Goal: Information Seeking & Learning: Learn about a topic

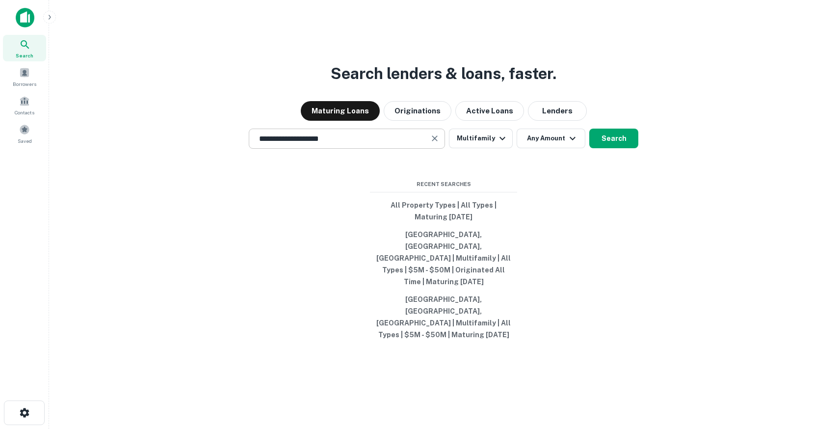
click at [439, 143] on icon "Clear" at bounding box center [435, 138] width 10 height 10
click at [160, 268] on div "Search lenders & loans, faster. Maturing Loans Originations Active Loans Lender…" at bounding box center [443, 238] width 773 height 429
click at [440, 278] on button "Los Angeles, CA, USA | Multifamily | All Types | $5M - $50M | Originated All Ti…" at bounding box center [443, 258] width 147 height 65
type input "**********"
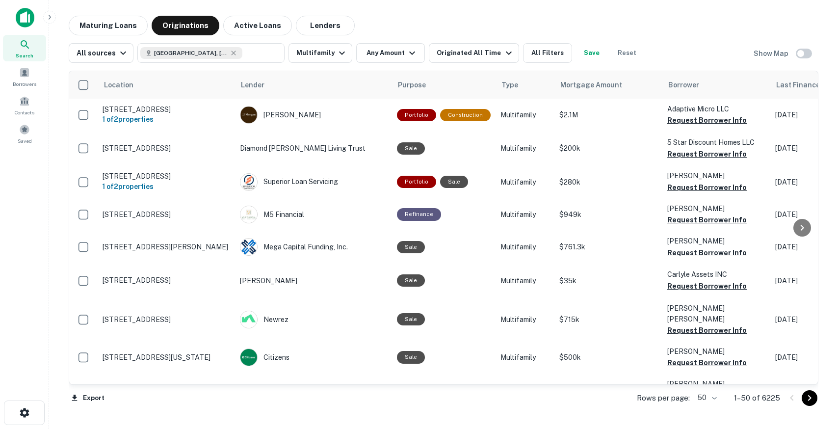
click at [579, 52] on button "Save" at bounding box center [591, 53] width 31 height 20
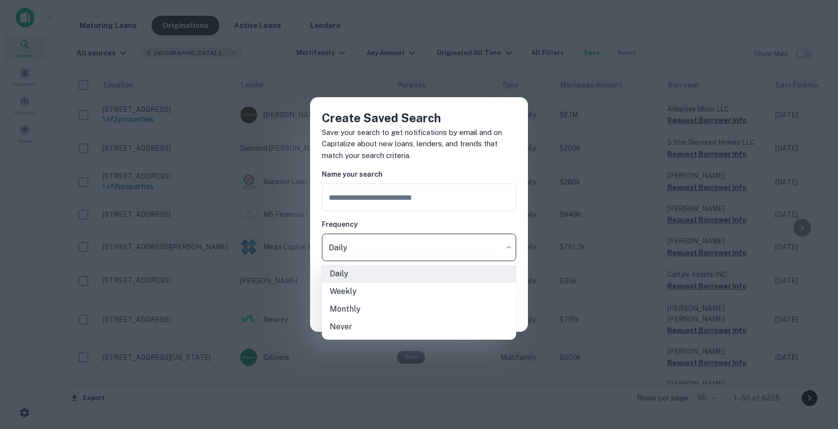
click at [381, 244] on body "Search Borrowers Contacts Saved Maturing Loans Originations Active Loans Lender…" at bounding box center [419, 214] width 838 height 429
click at [370, 287] on li "Weekly" at bounding box center [419, 292] width 194 height 18
click at [374, 248] on body "Search Borrowers Contacts Saved Maturing Loans Originations Active Loans Lender…" at bounding box center [419, 214] width 838 height 429
click at [371, 329] on li "Never" at bounding box center [419, 327] width 194 height 18
type input "*****"
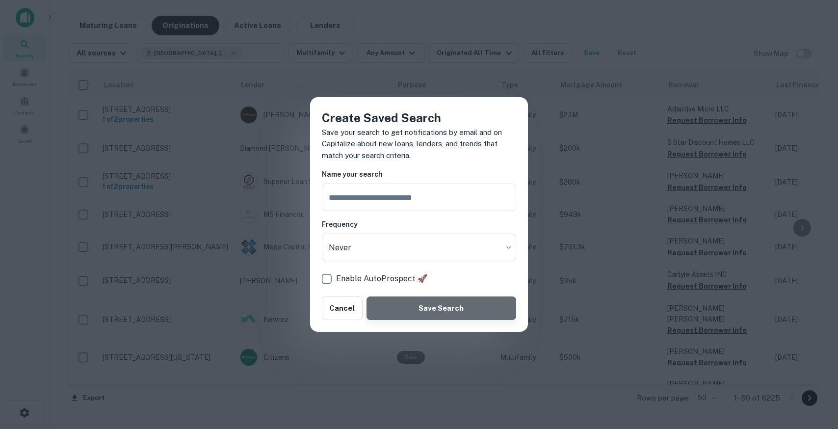
click at [425, 310] on button "Save Search" at bounding box center [441, 308] width 150 height 24
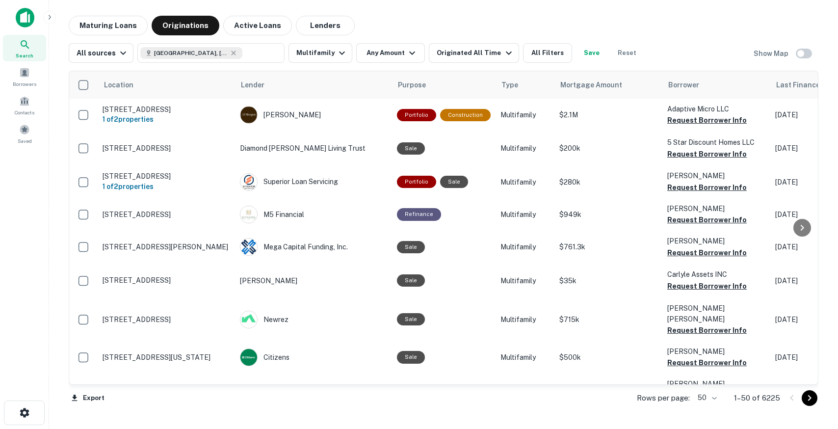
click at [35, 24] on div at bounding box center [65, 18] width 98 height 20
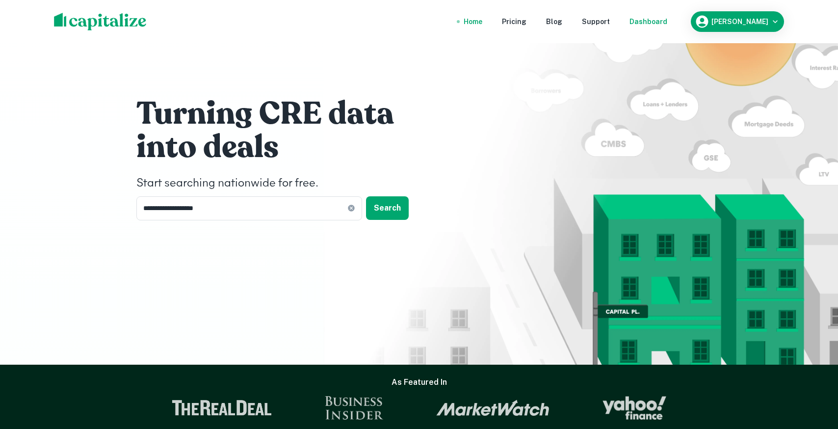
click at [656, 28] on nav "Home Pricing Blog Support Dashboard" at bounding box center [565, 22] width 235 height 22
click at [661, 24] on div "Dashboard" at bounding box center [648, 21] width 38 height 11
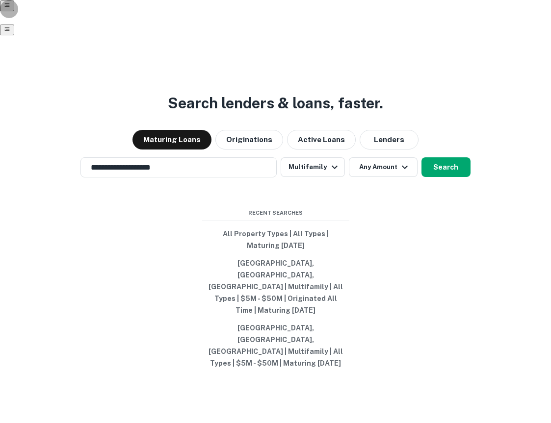
click at [14, 25] on button "button" at bounding box center [7, 30] width 14 height 11
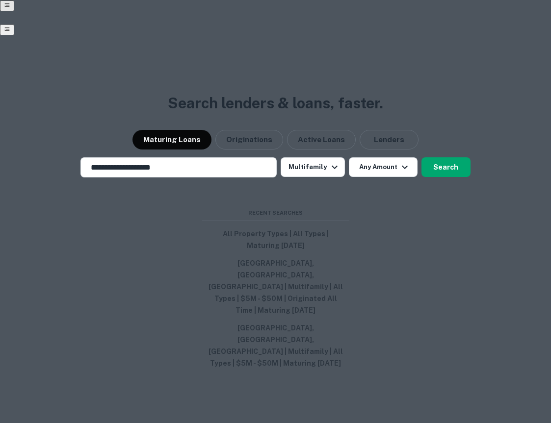
click at [206, 61] on div at bounding box center [275, 211] width 551 height 423
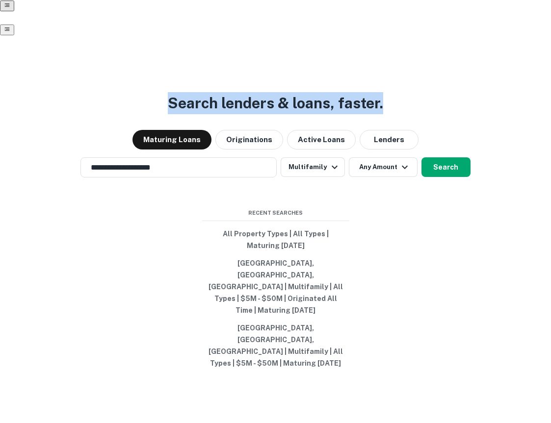
drag, startPoint x: 390, startPoint y: 117, endPoint x: 151, endPoint y: 94, distance: 240.9
click at [151, 95] on div "**********" at bounding box center [275, 267] width 551 height 423
click at [151, 94] on div "**********" at bounding box center [275, 267] width 551 height 423
drag, startPoint x: 414, startPoint y: 116, endPoint x: 213, endPoint y: 99, distance: 201.3
click at [213, 99] on div "**********" at bounding box center [275, 267] width 551 height 423
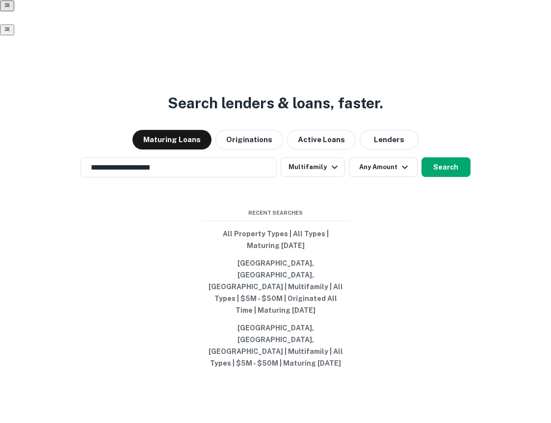
click at [281, 78] on div "**********" at bounding box center [275, 267] width 551 height 423
click at [248, 150] on button "Originations" at bounding box center [249, 140] width 68 height 20
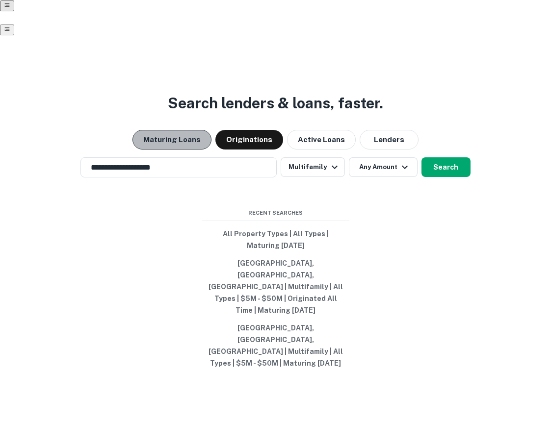
click at [182, 141] on button "Maturing Loans" at bounding box center [171, 140] width 79 height 20
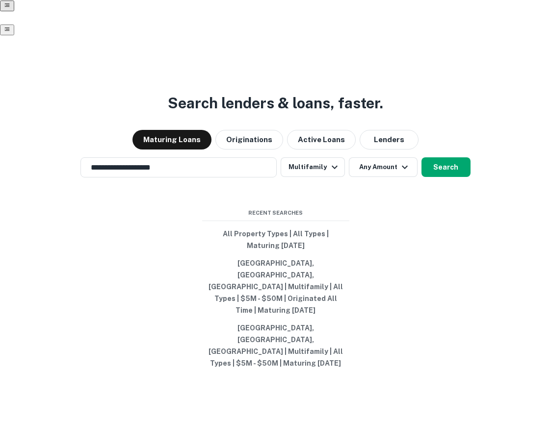
click at [236, 160] on div "**********" at bounding box center [275, 267] width 551 height 423
click at [243, 150] on button "Originations" at bounding box center [249, 140] width 68 height 20
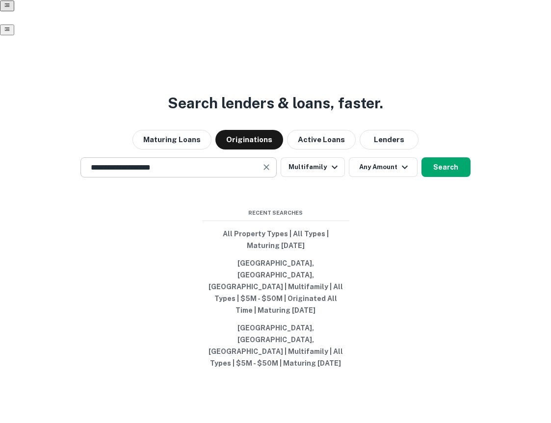
click at [265, 172] on icon "Clear" at bounding box center [266, 167] width 10 height 10
click at [369, 235] on div "Search lenders & loans, faster. Maturing Loans Originations Active Loans Lender…" at bounding box center [275, 267] width 551 height 423
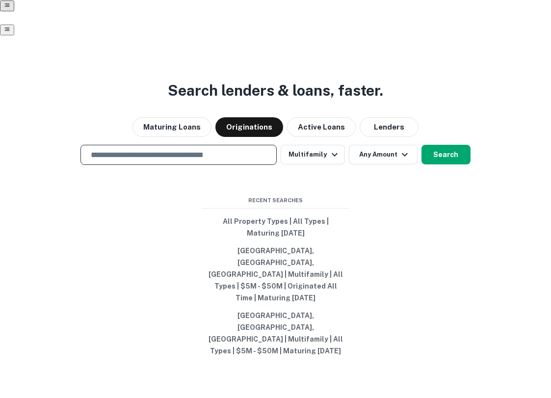
click at [192, 160] on input "text" at bounding box center [178, 154] width 187 height 11
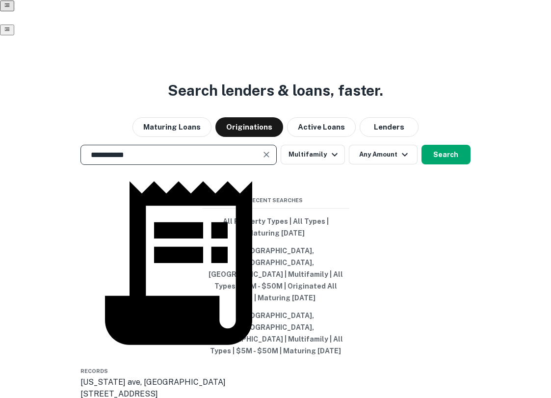
drag, startPoint x: 153, startPoint y: 164, endPoint x: 45, endPoint y: 162, distance: 107.9
click at [45, 162] on div "**********" at bounding box center [275, 155] width 551 height 20
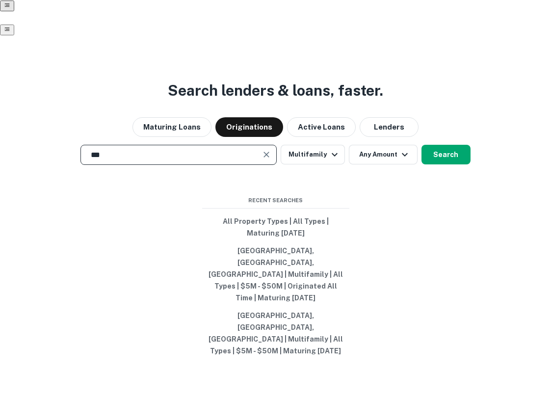
type input "****"
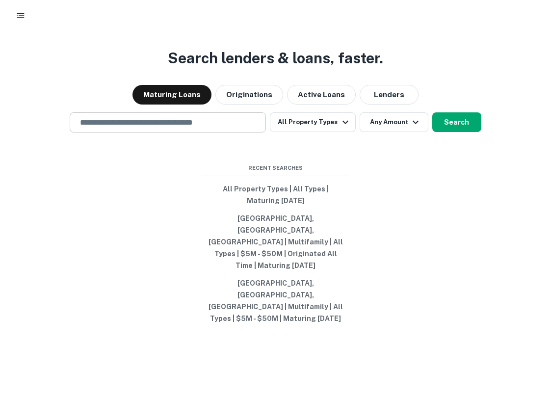
click at [163, 128] on input "text" at bounding box center [167, 122] width 187 height 11
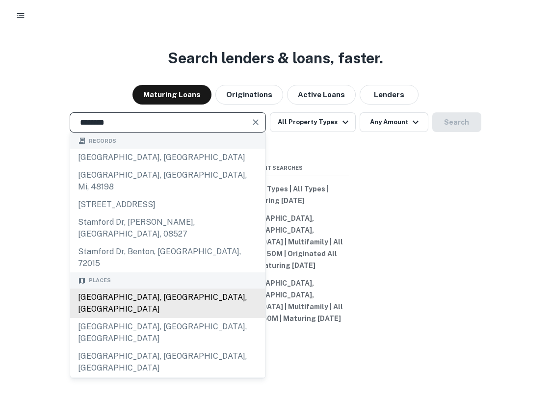
click at [149, 289] on div "Stamford, CT, USA" at bounding box center [167, 302] width 195 height 29
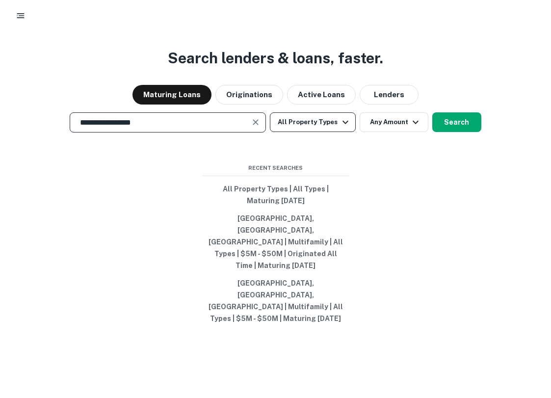
type input "**********"
click at [334, 132] on button "All Property Types" at bounding box center [312, 122] width 85 height 20
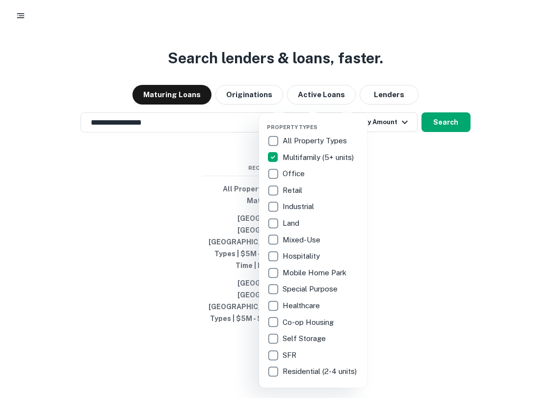
click at [290, 174] on p "Office" at bounding box center [295, 174] width 24 height 12
click at [401, 205] on div at bounding box center [275, 199] width 551 height 398
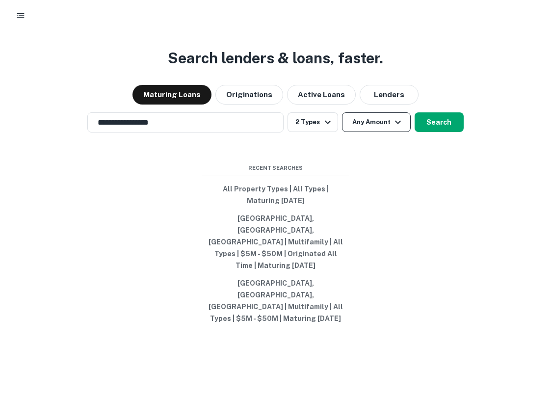
click at [370, 132] on button "Any Amount" at bounding box center [376, 122] width 69 height 20
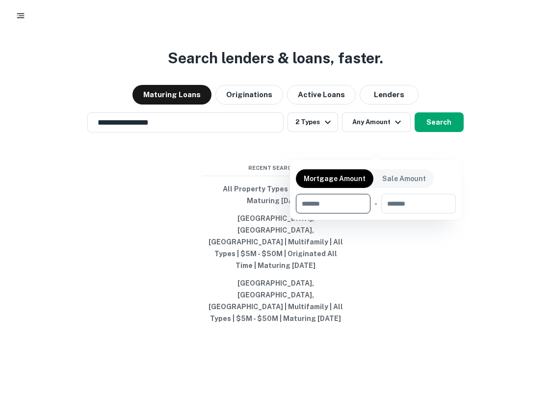
click at [414, 274] on div at bounding box center [275, 199] width 551 height 398
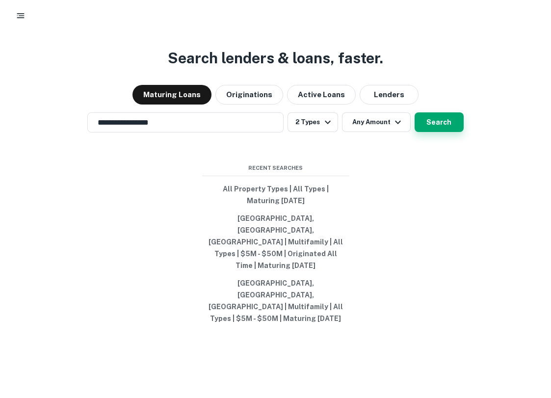
click at [432, 132] on button "Search" at bounding box center [438, 122] width 49 height 20
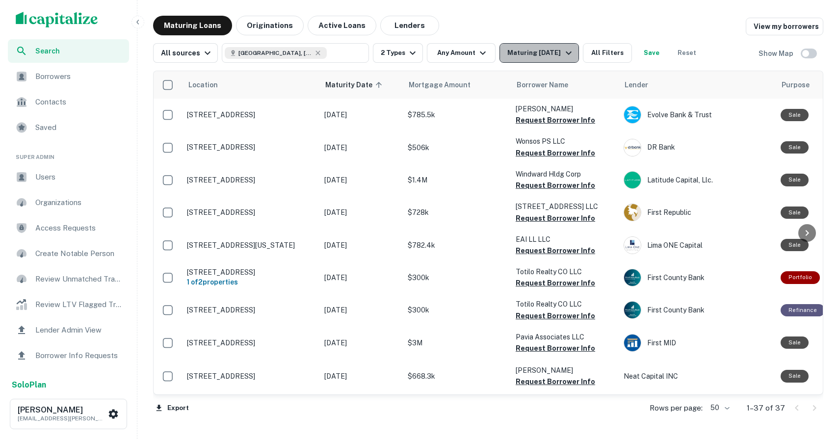
click at [542, 51] on div "Maturing In 1 Year" at bounding box center [540, 53] width 67 height 12
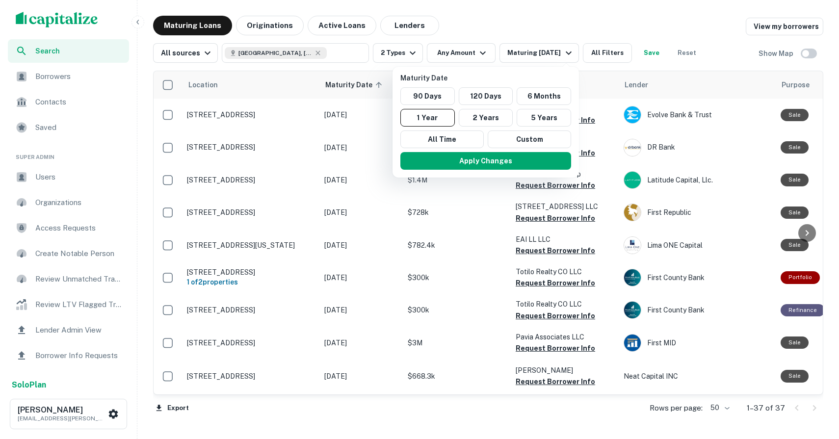
click at [477, 49] on div at bounding box center [419, 219] width 839 height 439
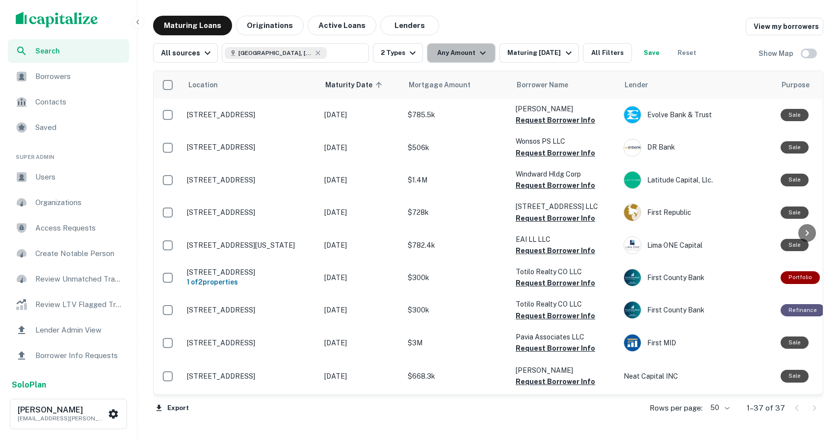
click at [477, 49] on icon "button" at bounding box center [483, 53] width 12 height 12
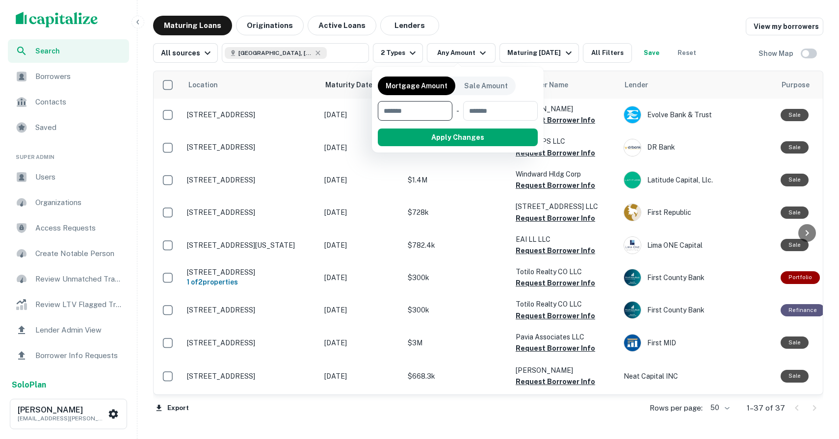
click at [535, 27] on div at bounding box center [419, 219] width 839 height 439
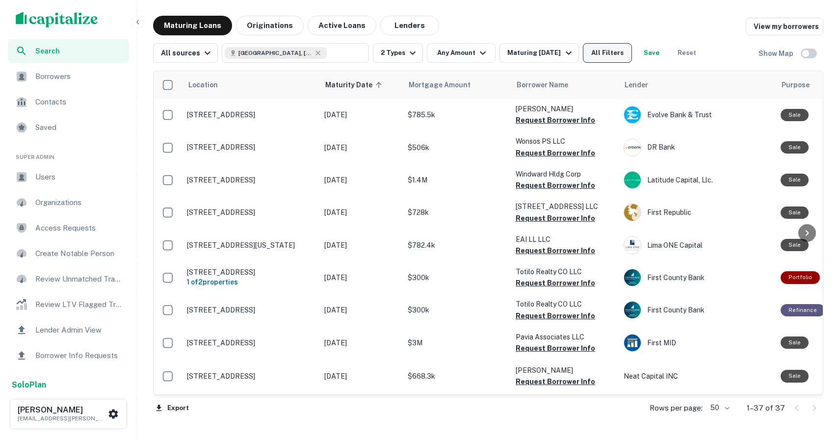
click at [550, 56] on button "All Filters" at bounding box center [607, 53] width 49 height 20
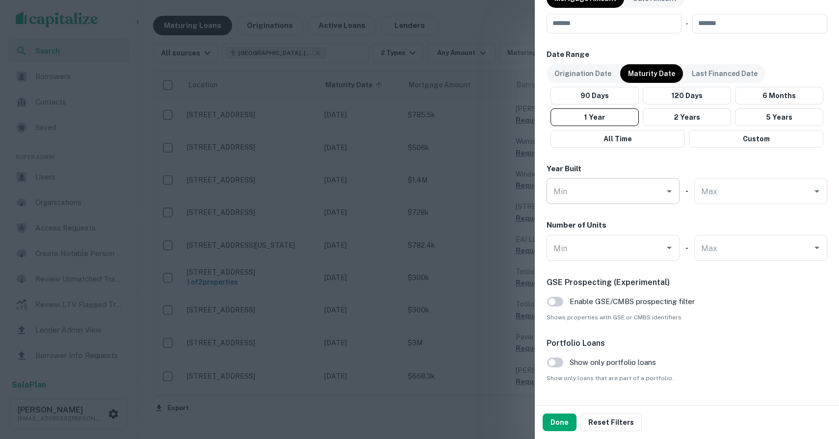
scroll to position [561, 0]
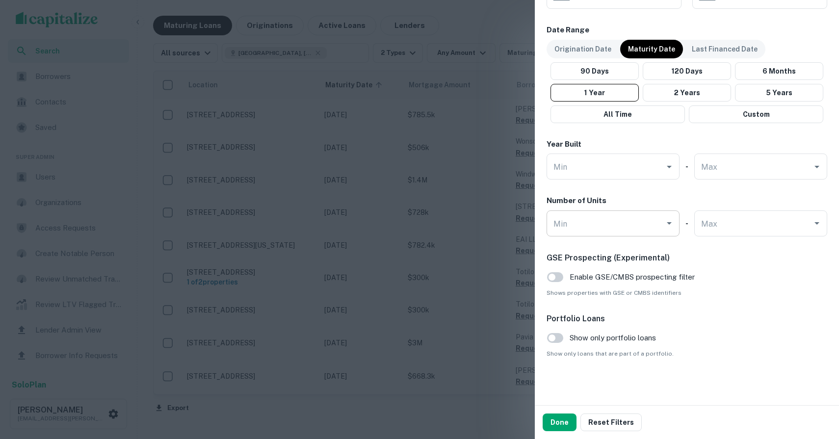
click at [550, 221] on input "Min" at bounding box center [605, 223] width 109 height 17
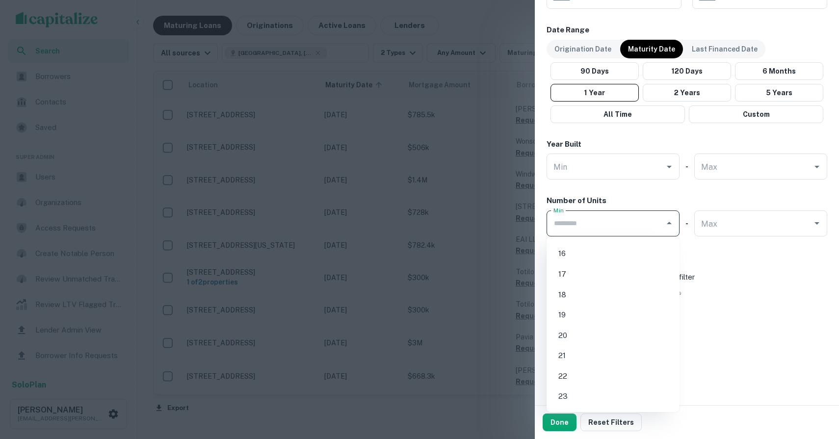
scroll to position [310, 0]
click at [550, 324] on li "20" at bounding box center [612, 326] width 125 height 18
type input "**"
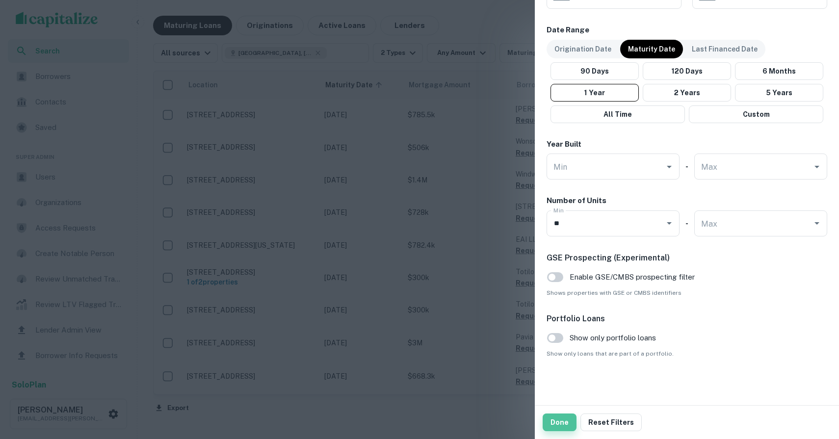
click at [550, 397] on button "Done" at bounding box center [560, 423] width 34 height 18
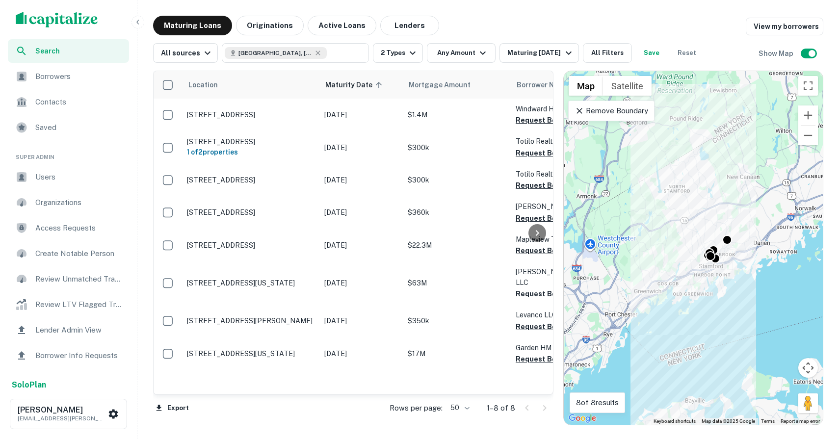
click at [550, 108] on p "Remove Boundary" at bounding box center [610, 111] width 73 height 12
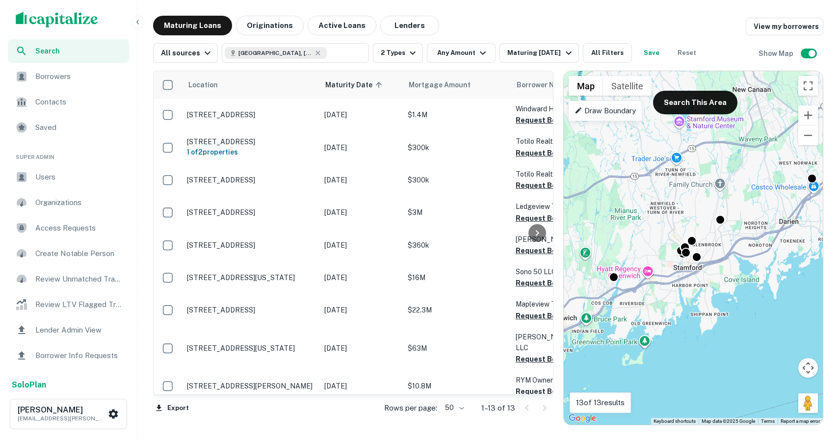
drag, startPoint x: 716, startPoint y: 268, endPoint x: 699, endPoint y: 275, distance: 18.5
click at [550, 275] on div "To activate drag with keyboard, press Alt + Enter. Once in keyboard drag state,…" at bounding box center [693, 248] width 259 height 354
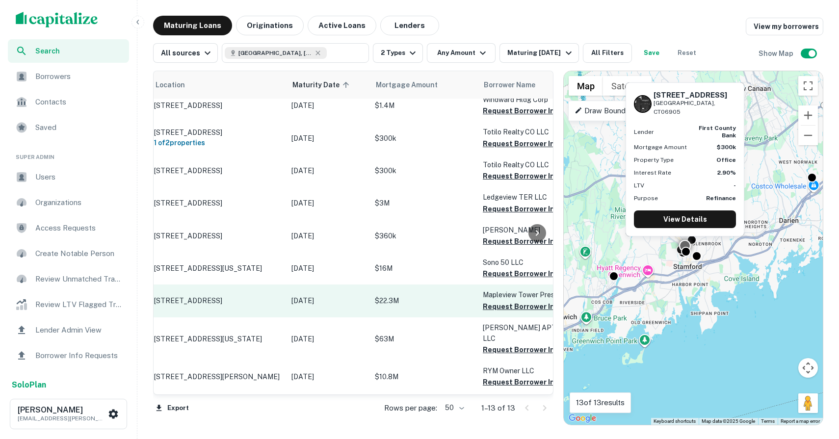
scroll to position [9, 0]
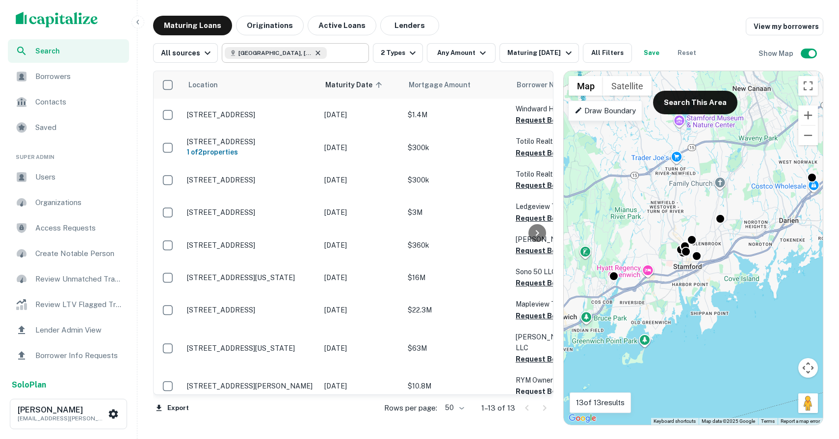
click at [314, 53] on icon at bounding box center [318, 53] width 8 height 8
type input "**********"
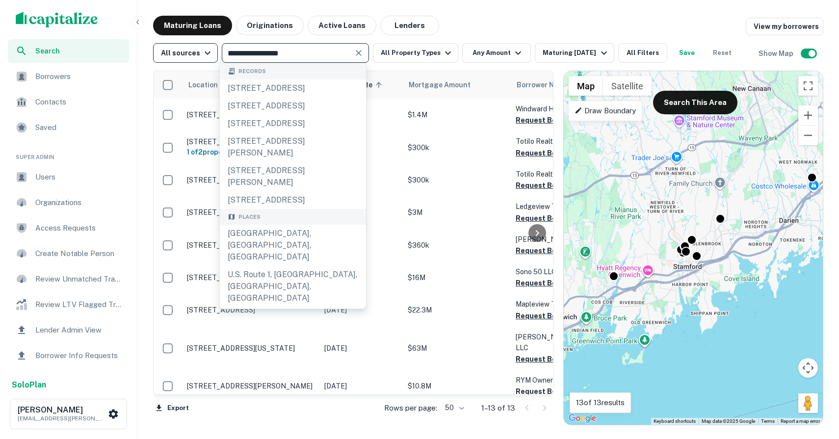
drag, startPoint x: 318, startPoint y: 52, endPoint x: 189, endPoint y: 52, distance: 128.5
click at [189, 52] on div "**********" at bounding box center [445, 53] width 585 height 20
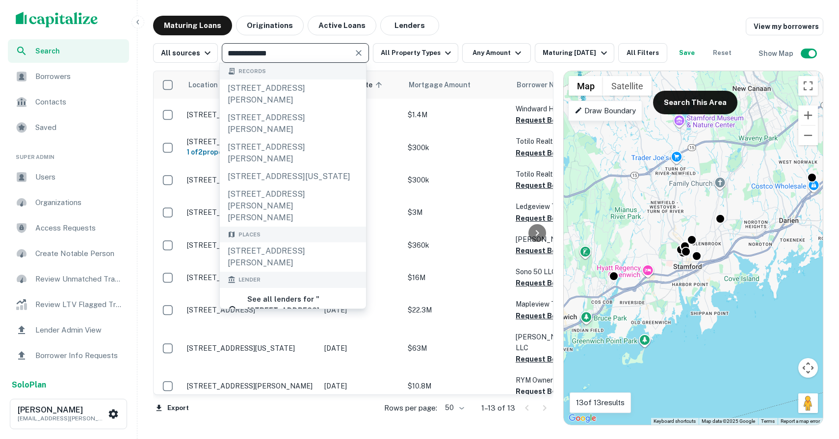
drag, startPoint x: 294, startPoint y: 56, endPoint x: 241, endPoint y: 56, distance: 53.0
click at [240, 56] on input "**********" at bounding box center [287, 53] width 125 height 14
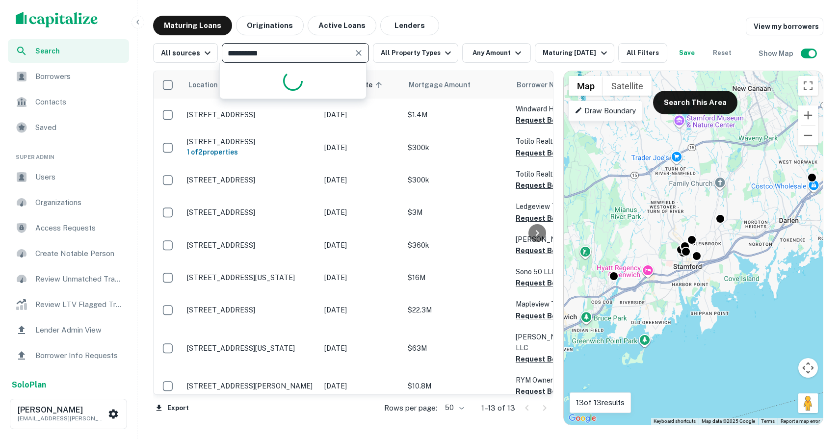
type input "**********"
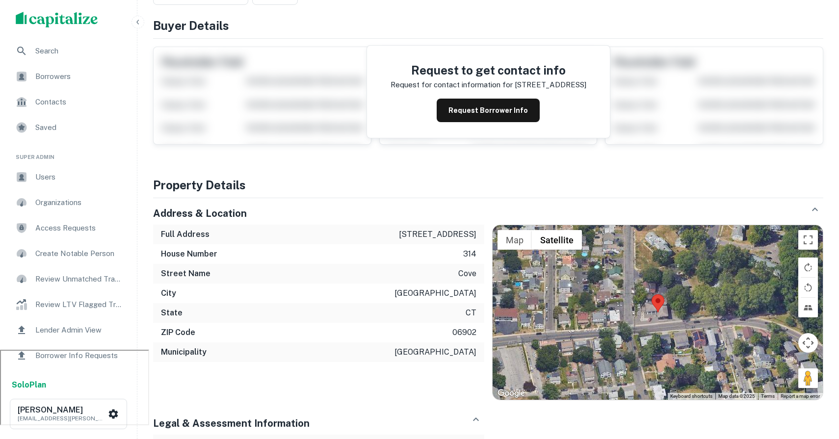
scroll to position [25, 0]
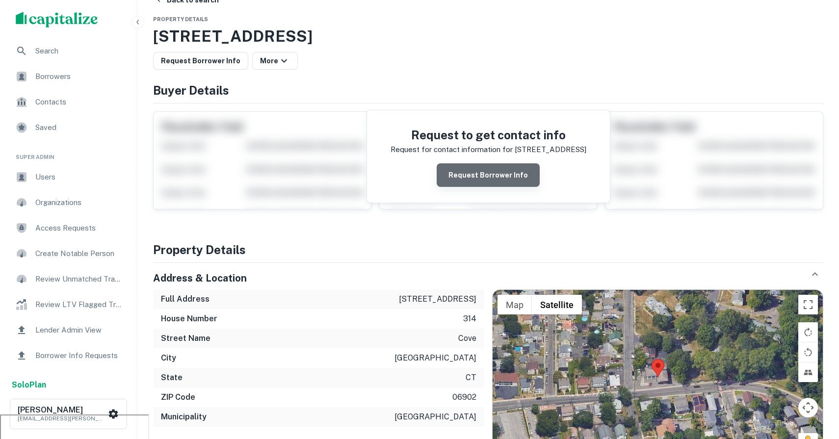
click at [506, 179] on button "Request Borrower Info" at bounding box center [488, 175] width 103 height 24
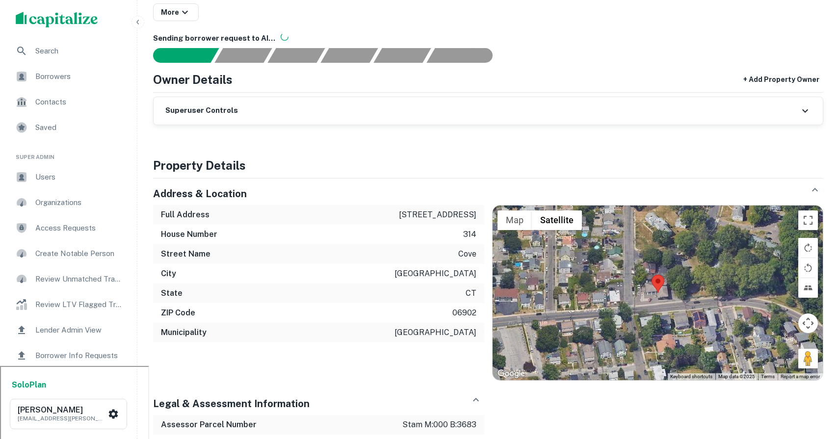
scroll to position [0, 0]
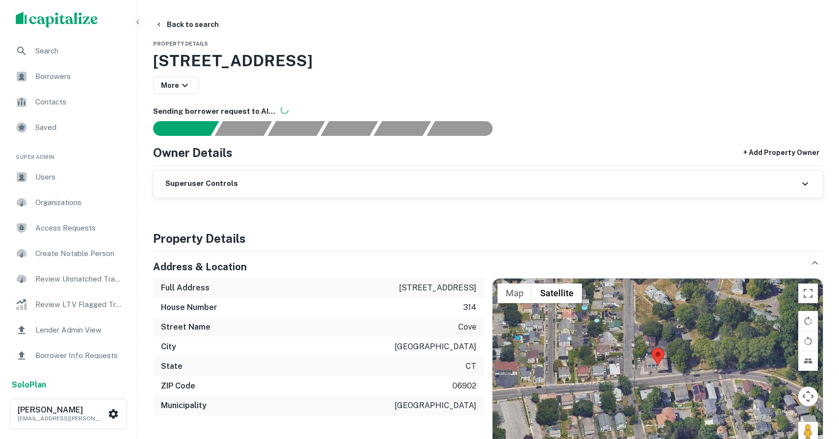
click at [49, 83] on div "Borrowers" at bounding box center [68, 77] width 121 height 24
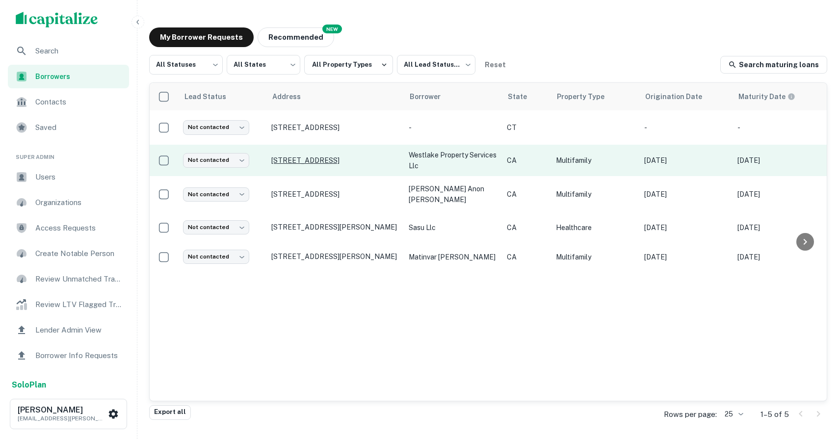
click at [318, 158] on p "[STREET_ADDRESS]" at bounding box center [335, 160] width 128 height 9
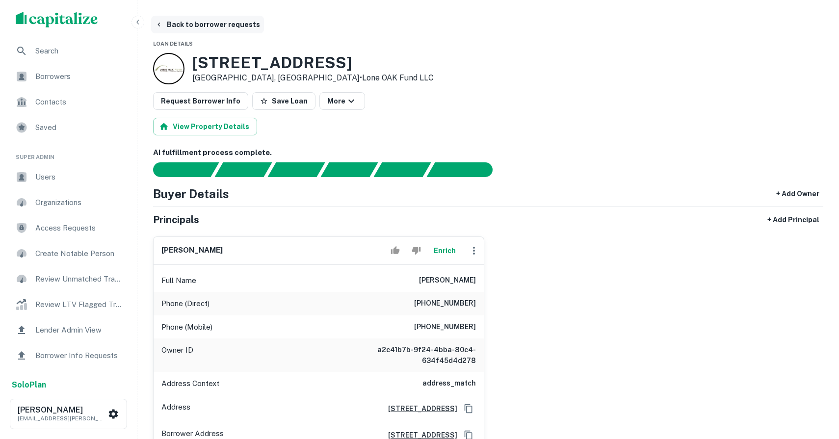
click at [155, 25] on icon "button" at bounding box center [159, 25] width 8 height 8
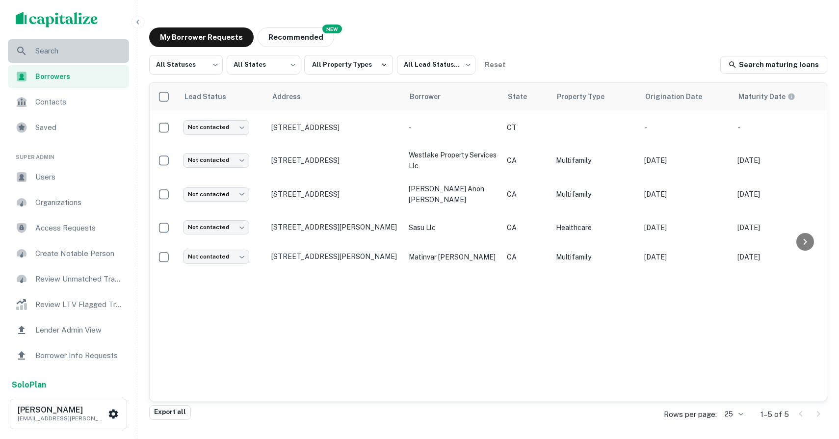
click at [67, 46] on span "Search" at bounding box center [79, 51] width 88 height 12
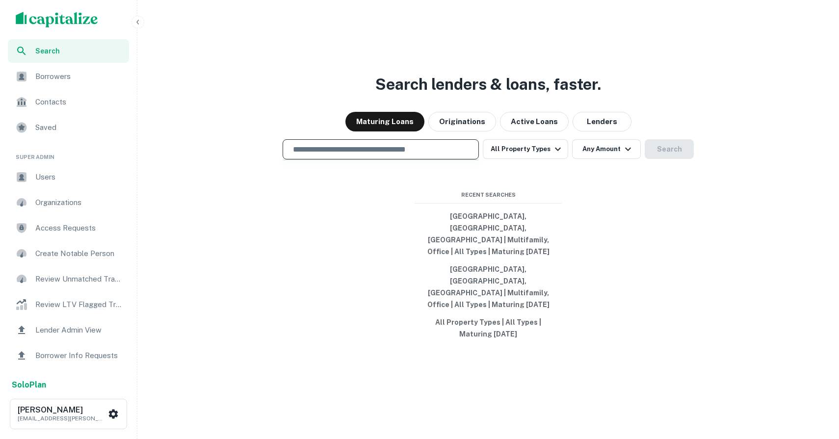
click at [414, 155] on input "text" at bounding box center [380, 149] width 187 height 11
click at [331, 155] on input "text" at bounding box center [380, 149] width 187 height 11
click at [233, 159] on div "​ All Property Types Any Amount Search" at bounding box center [488, 149] width 694 height 20
click at [326, 159] on div "​" at bounding box center [381, 149] width 196 height 20
click at [317, 155] on input "text" at bounding box center [380, 149] width 187 height 11
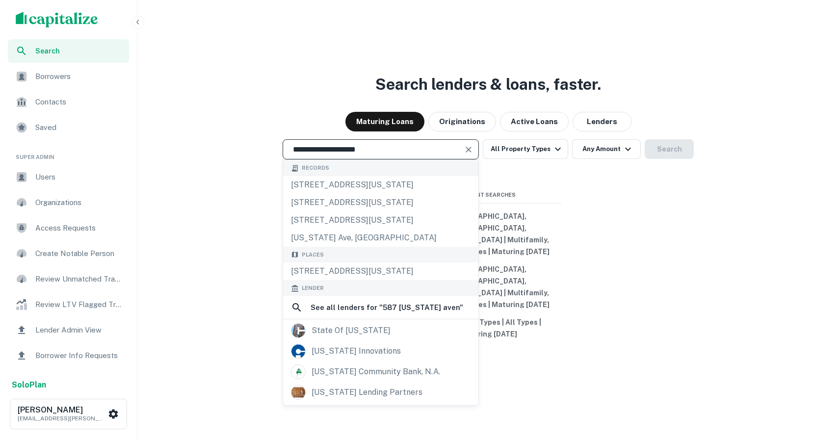
type input "**********"
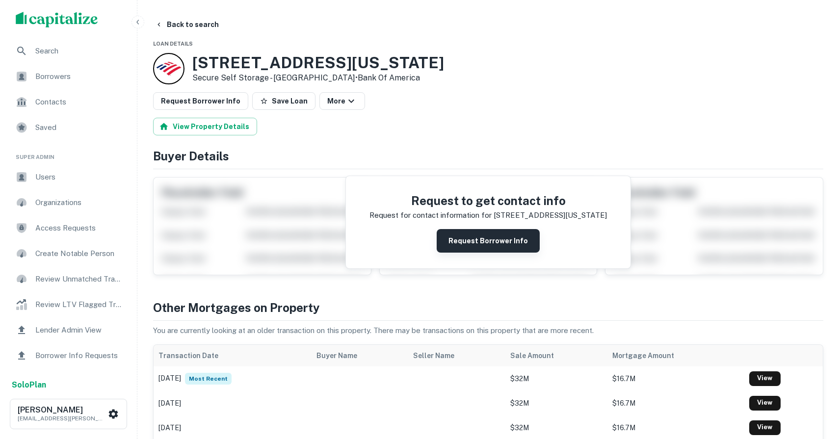
click at [476, 244] on button "Request Borrower Info" at bounding box center [488, 241] width 103 height 24
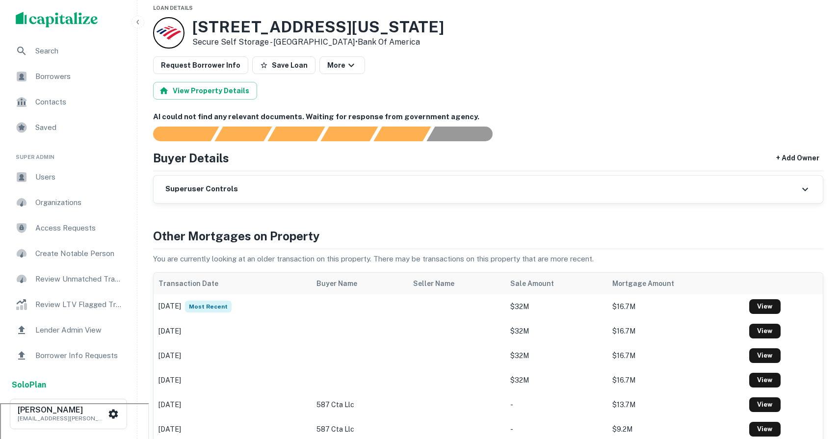
scroll to position [32, 0]
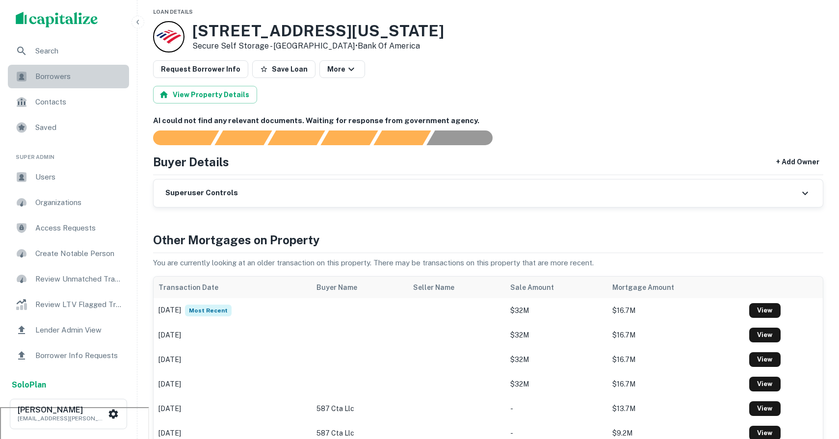
click at [36, 76] on span "Borrowers" at bounding box center [79, 77] width 88 height 12
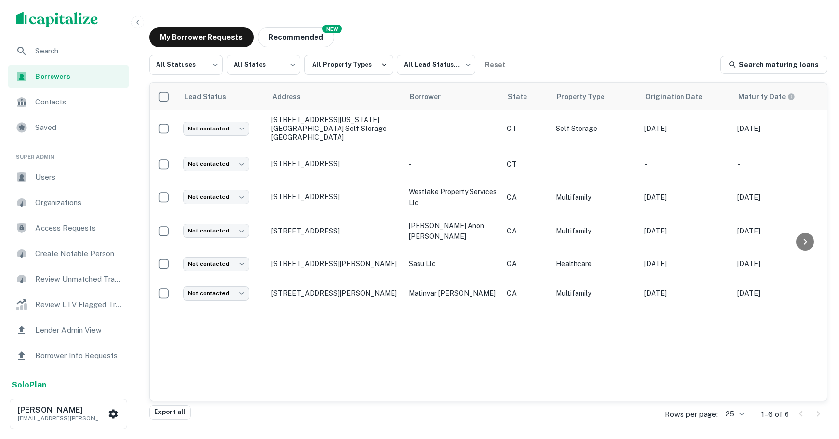
click at [52, 55] on span "Search" at bounding box center [79, 51] width 88 height 12
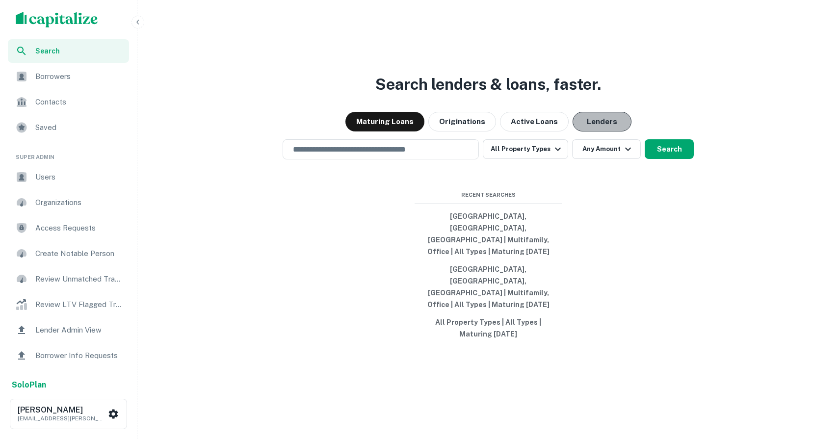
click at [572, 131] on button "Lenders" at bounding box center [601, 122] width 59 height 20
click at [601, 131] on button "Lenders" at bounding box center [601, 122] width 59 height 20
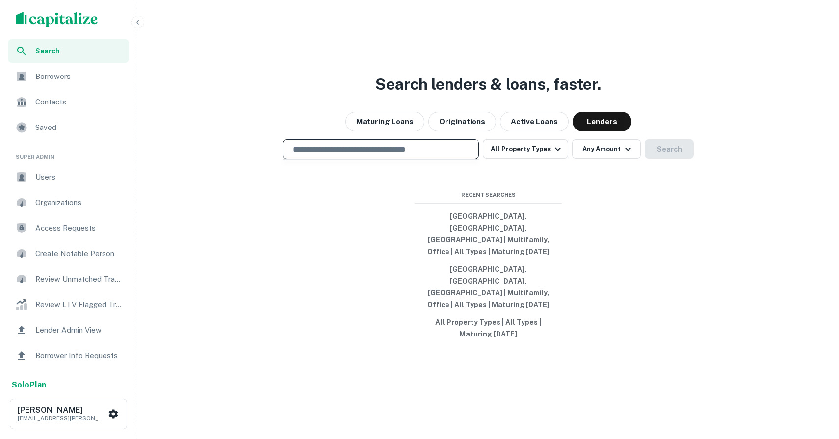
click at [378, 155] on input "text" at bounding box center [380, 149] width 187 height 11
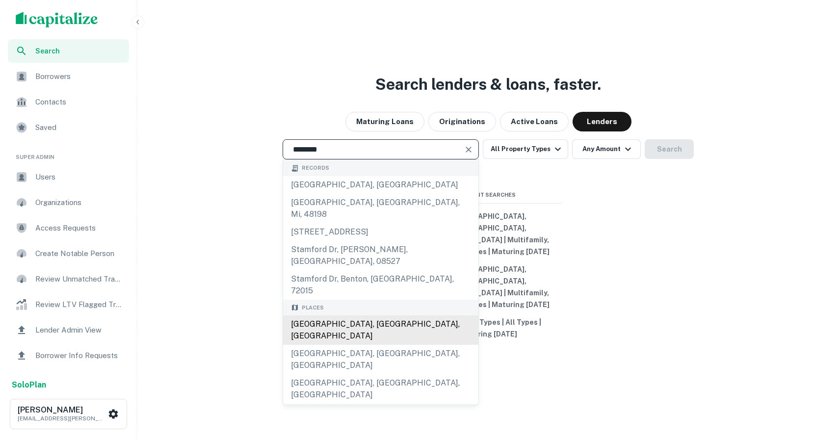
click at [343, 315] on div "[GEOGRAPHIC_DATA], [GEOGRAPHIC_DATA], [GEOGRAPHIC_DATA]" at bounding box center [380, 329] width 195 height 29
type input "**********"
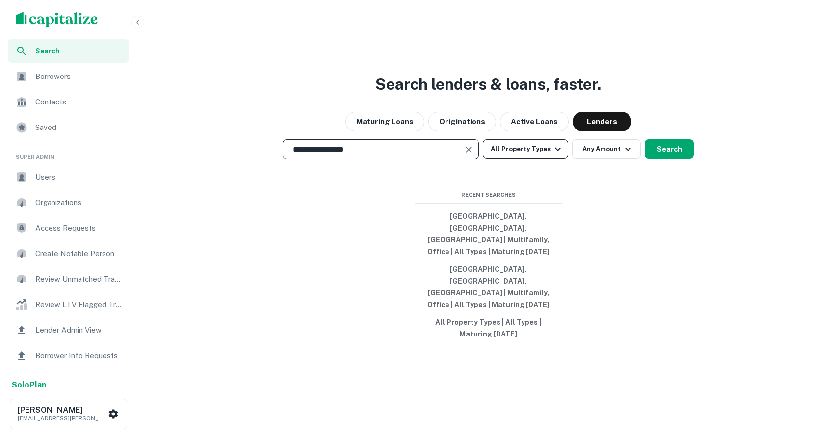
click at [531, 159] on button "All Property Types" at bounding box center [525, 149] width 85 height 20
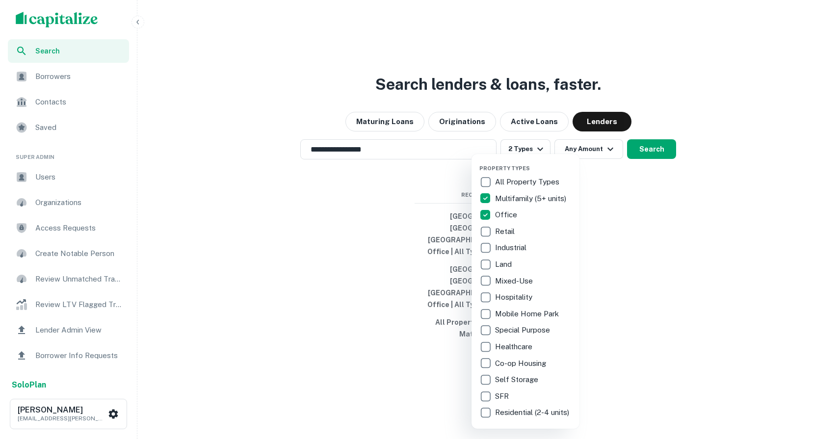
click at [592, 213] on div at bounding box center [419, 219] width 839 height 439
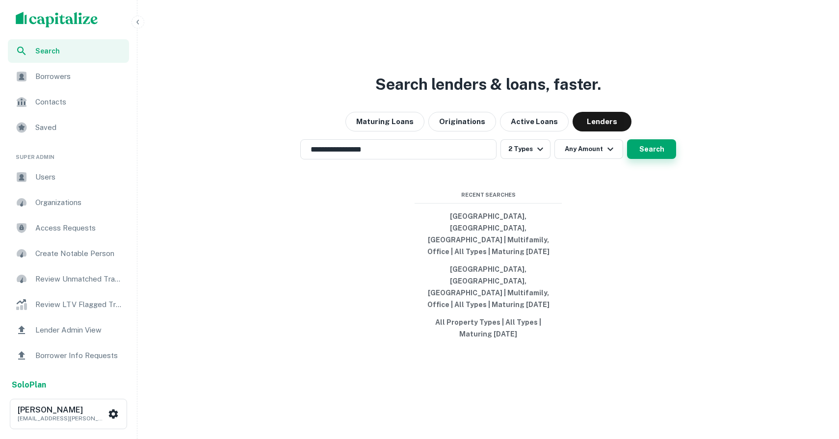
click at [644, 159] on button "Search" at bounding box center [651, 149] width 49 height 20
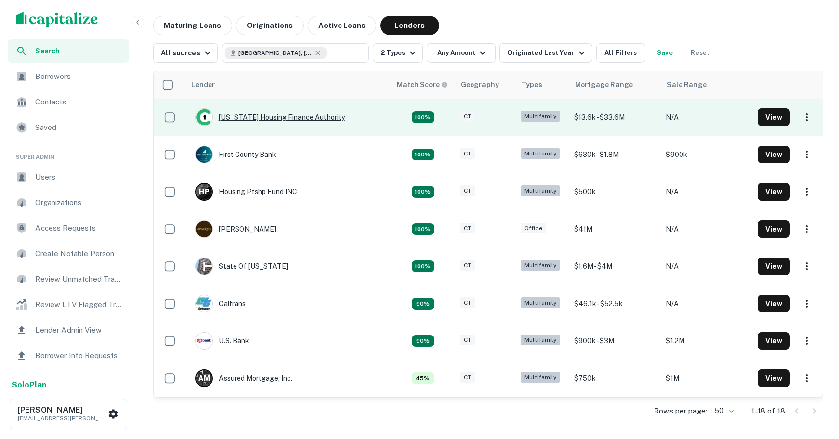
click at [306, 118] on div "[US_STATE] Housing Finance Authority" at bounding box center [270, 117] width 150 height 18
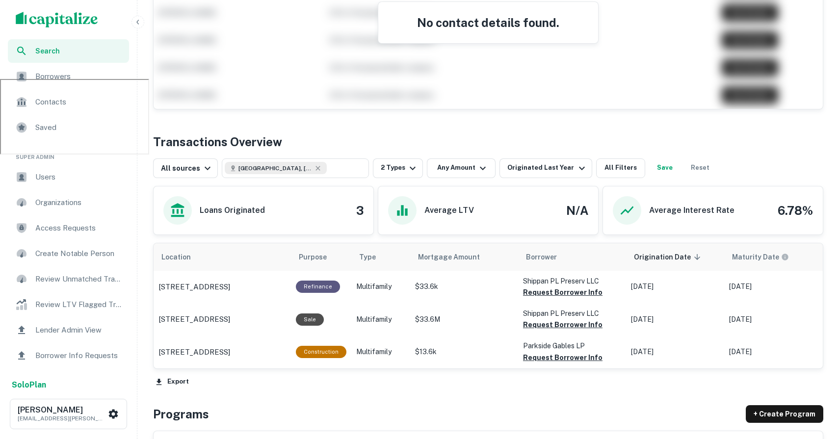
scroll to position [367, 0]
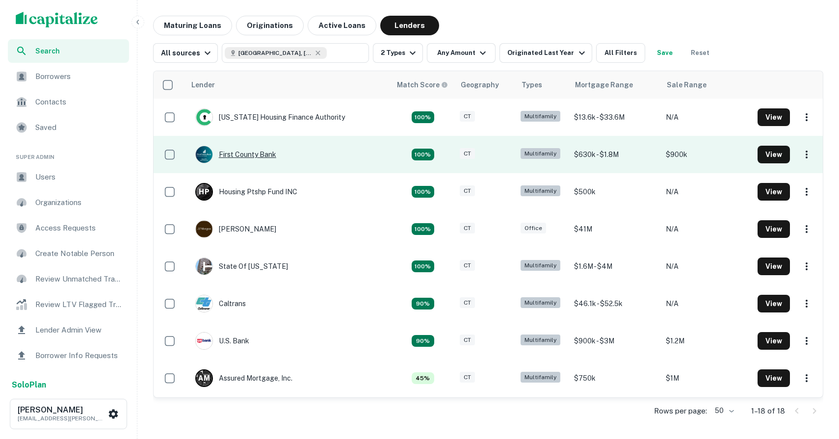
click at [252, 157] on div "First County Bank" at bounding box center [235, 155] width 81 height 18
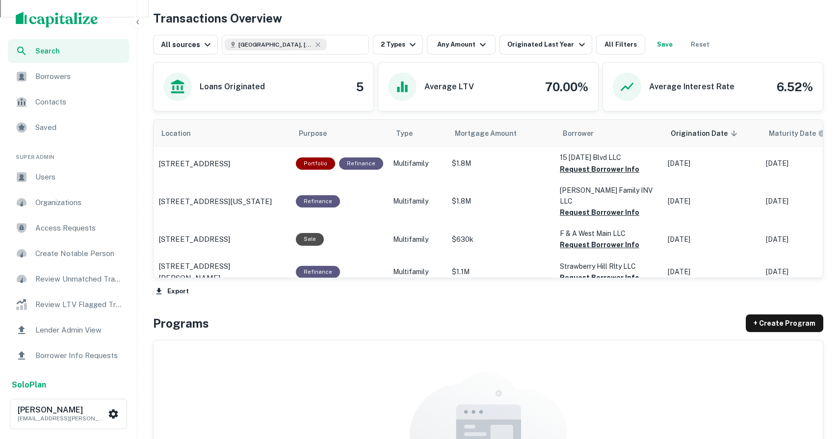
click at [293, 85] on div "Loans Originated 5" at bounding box center [263, 87] width 200 height 28
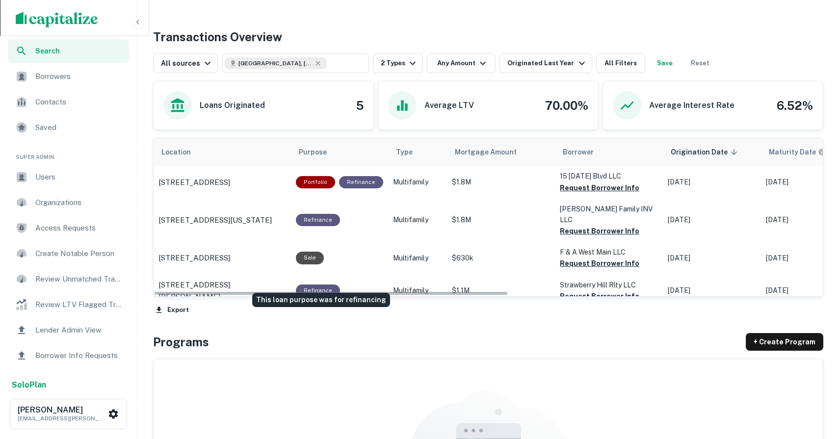
scroll to position [466, 0]
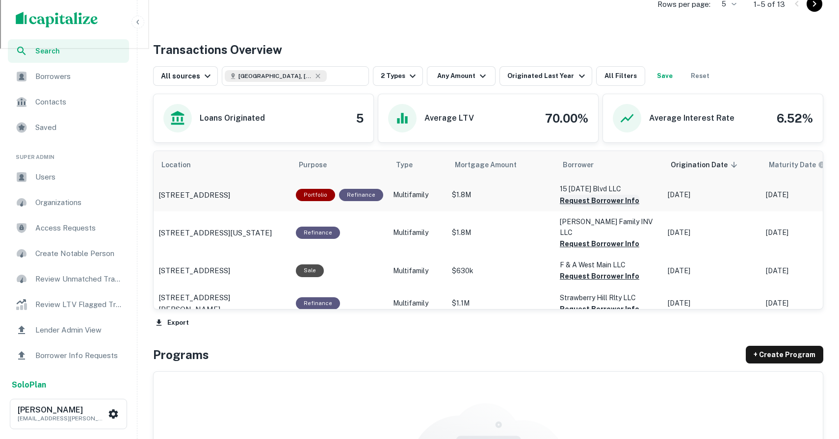
click at [595, 200] on button "Request Borrower Info" at bounding box center [599, 201] width 79 height 12
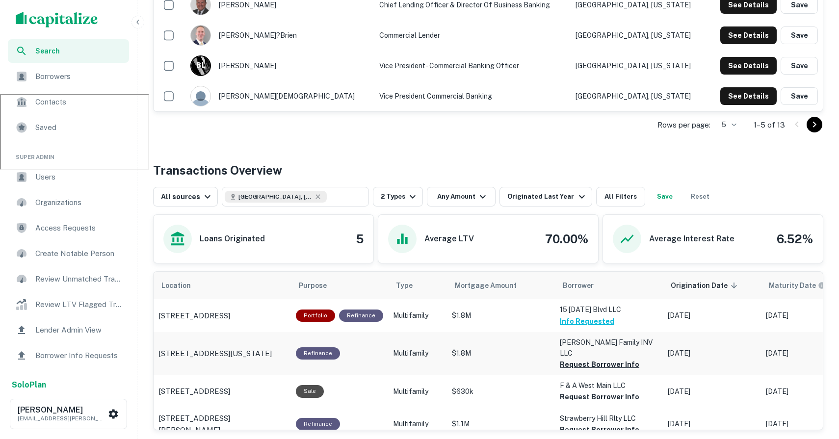
scroll to position [0, 0]
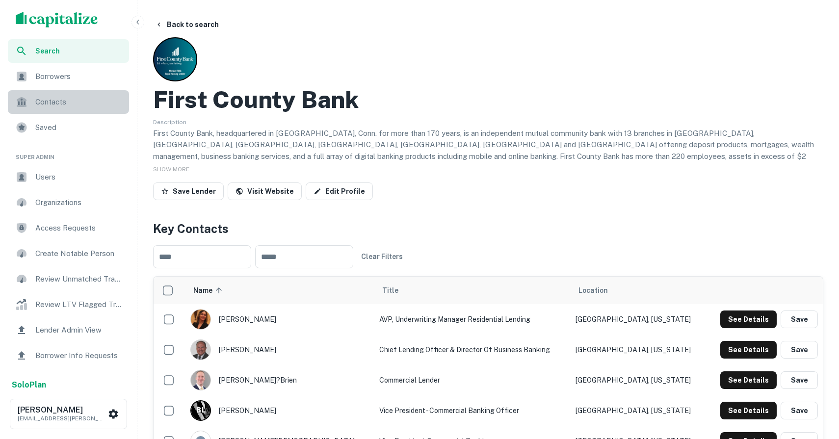
click at [43, 92] on div "Contacts" at bounding box center [68, 102] width 121 height 24
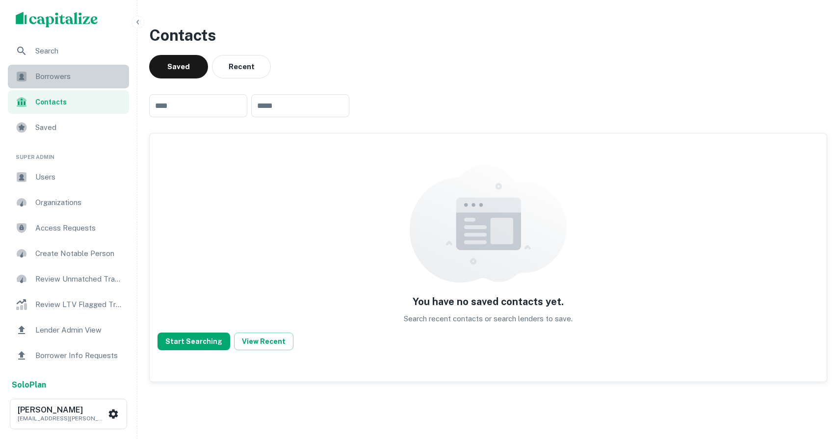
click at [52, 79] on span "Borrowers" at bounding box center [79, 77] width 88 height 12
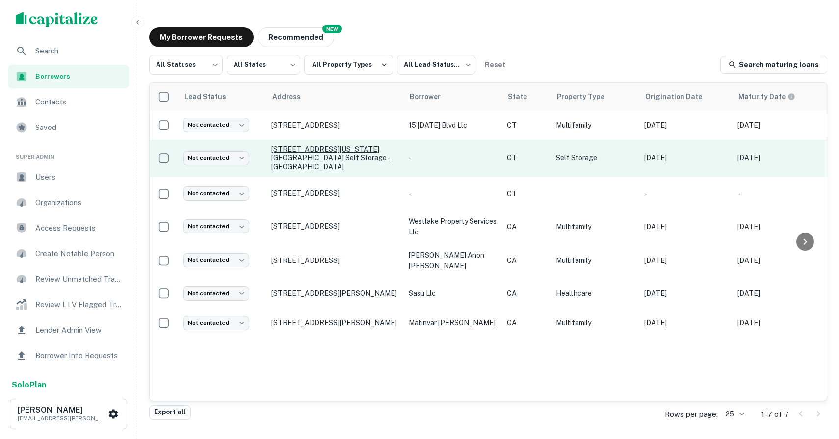
click at [324, 152] on p "[STREET_ADDRESS][US_STATE][GEOGRAPHIC_DATA] self storage - [GEOGRAPHIC_DATA]" at bounding box center [335, 158] width 128 height 27
click at [353, 146] on p "587 Connecticut Avenue Secure self storage - norwalk Norwalk, CT06854" at bounding box center [335, 158] width 128 height 27
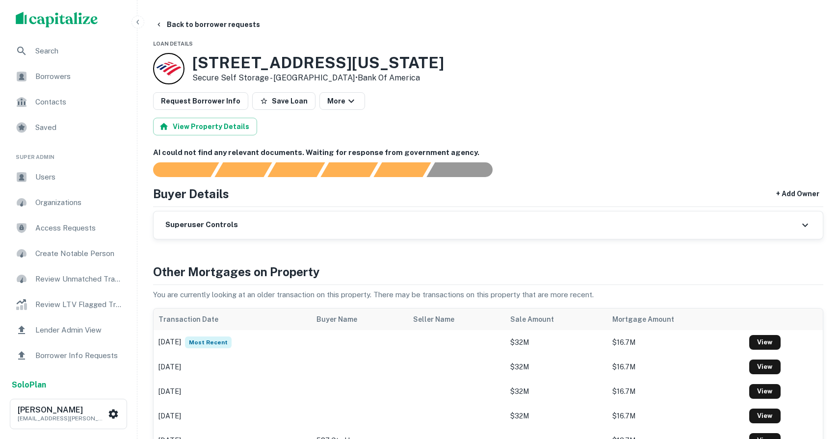
click at [75, 87] on div "Borrowers" at bounding box center [68, 77] width 121 height 24
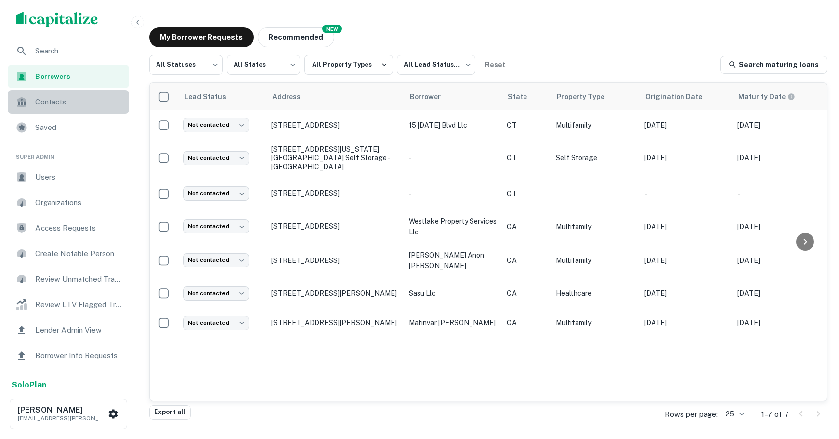
click at [74, 106] on span "Contacts" at bounding box center [79, 102] width 88 height 12
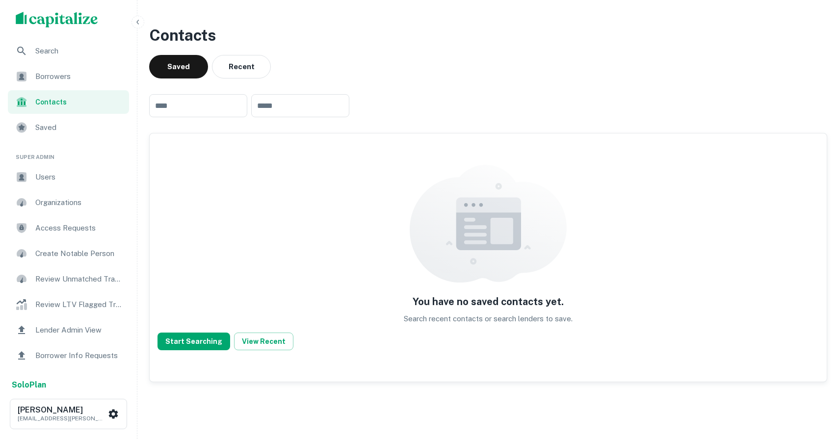
click at [74, 73] on span "Borrowers" at bounding box center [79, 77] width 88 height 12
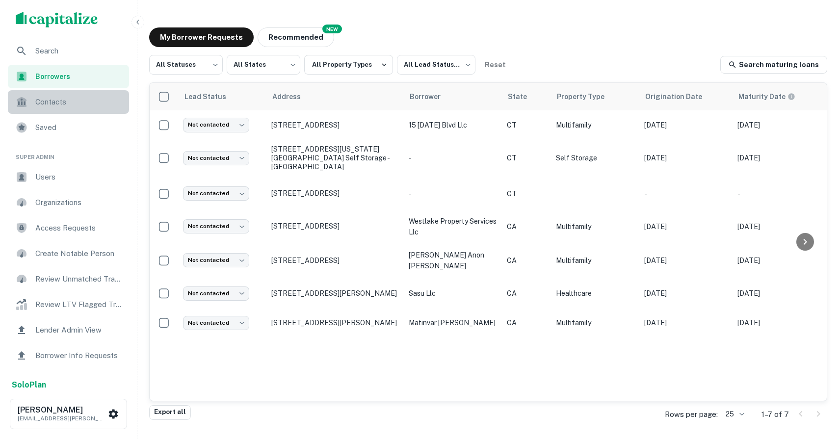
click at [76, 103] on span "Contacts" at bounding box center [79, 102] width 88 height 12
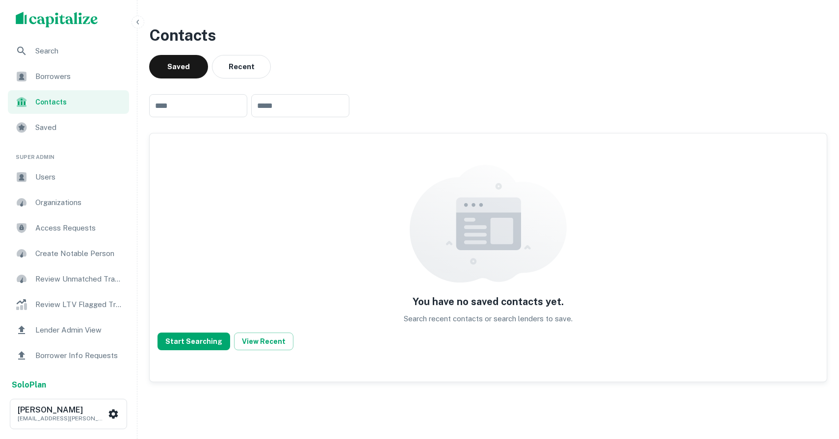
click at [64, 80] on span "Borrowers" at bounding box center [79, 77] width 88 height 12
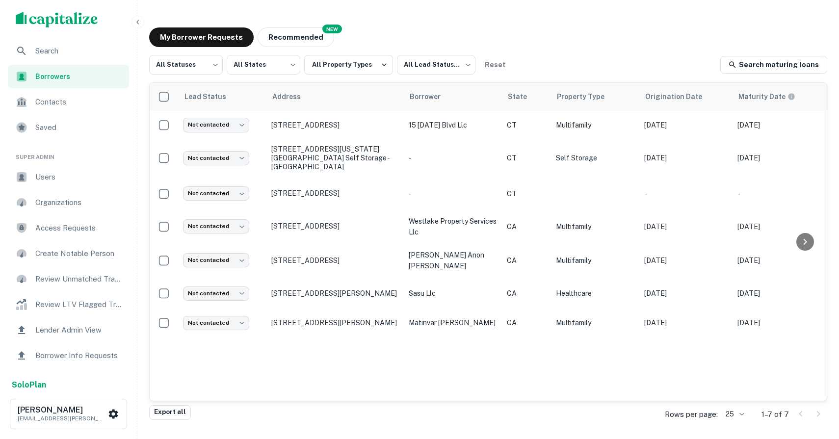
click at [88, 48] on span "Search" at bounding box center [79, 51] width 88 height 12
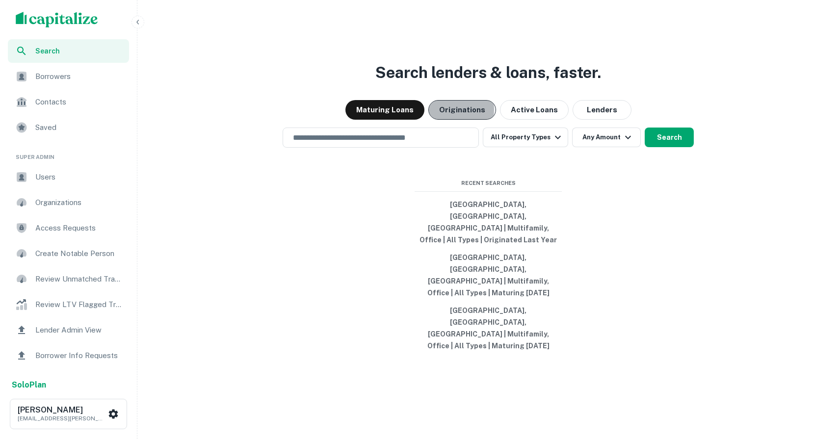
click at [442, 120] on button "Originations" at bounding box center [462, 110] width 68 height 20
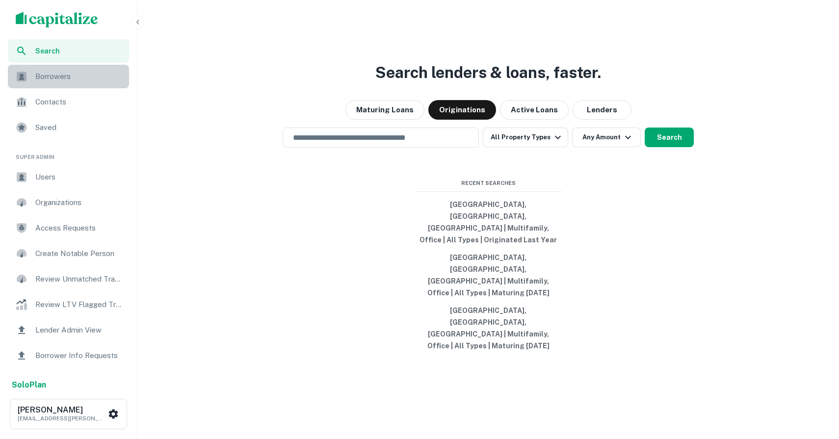
click at [63, 83] on div "Borrowers" at bounding box center [68, 77] width 121 height 24
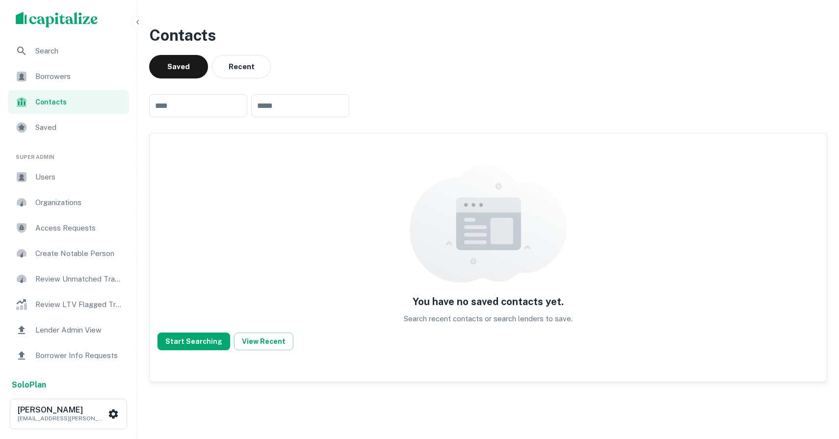
click at [78, 78] on span "Borrowers" at bounding box center [79, 77] width 88 height 12
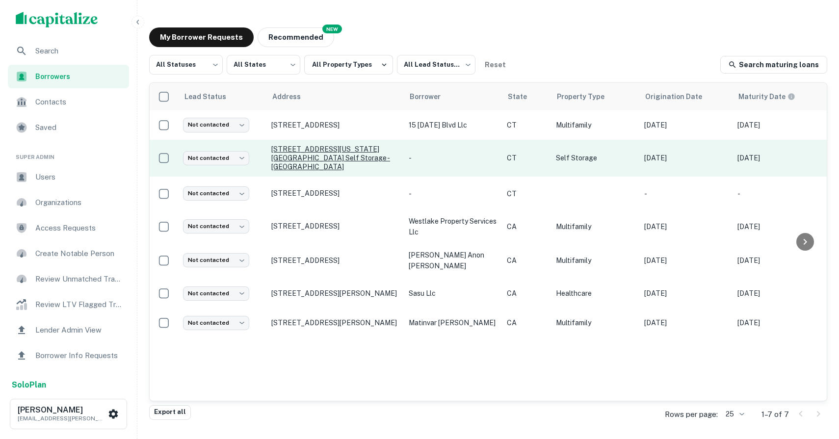
click at [354, 158] on p "[STREET_ADDRESS][US_STATE][GEOGRAPHIC_DATA] self storage - [GEOGRAPHIC_DATA]" at bounding box center [335, 158] width 128 height 27
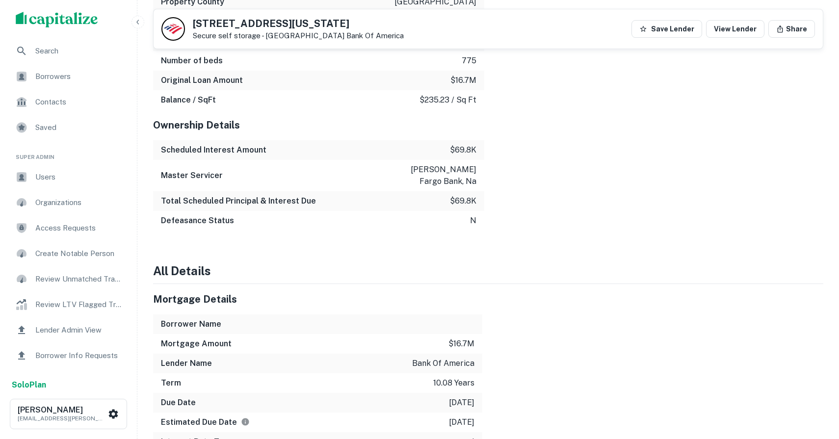
scroll to position [1553, 0]
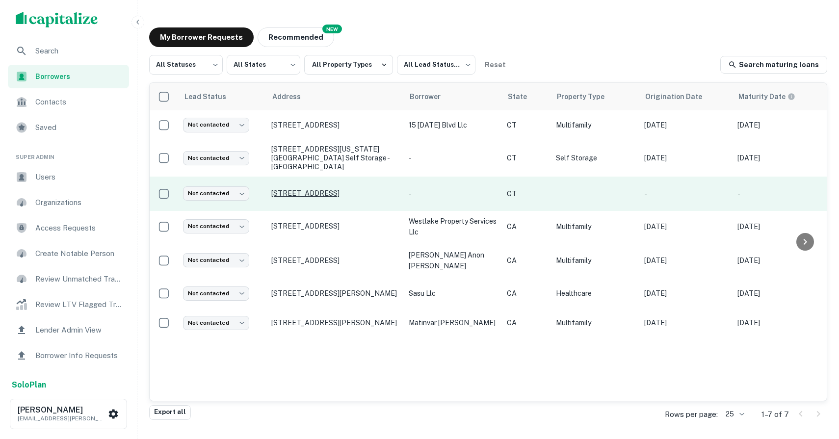
click at [316, 189] on p "[STREET_ADDRESS]" at bounding box center [335, 193] width 128 height 9
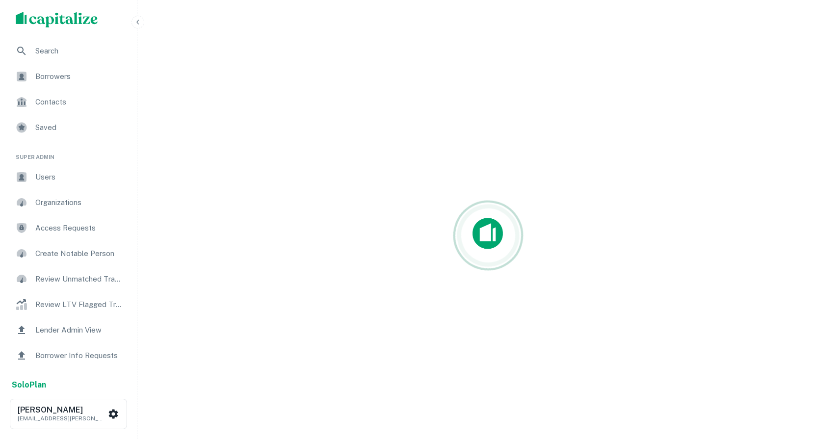
click at [59, 53] on span "Search" at bounding box center [79, 51] width 88 height 12
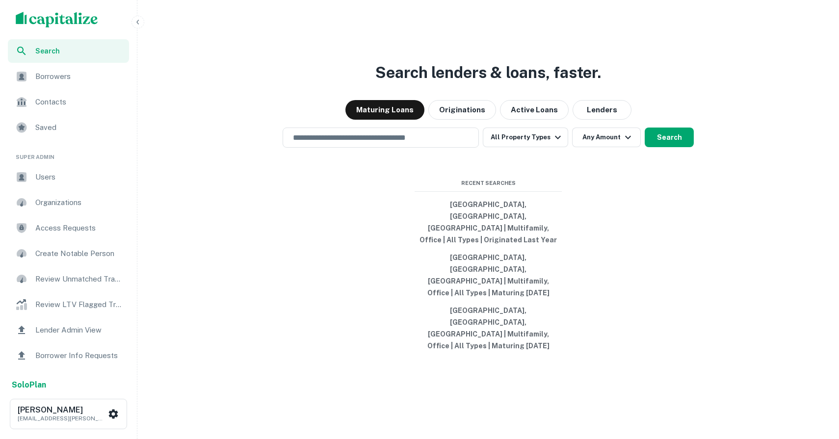
click at [54, 73] on span "Borrowers" at bounding box center [79, 77] width 88 height 12
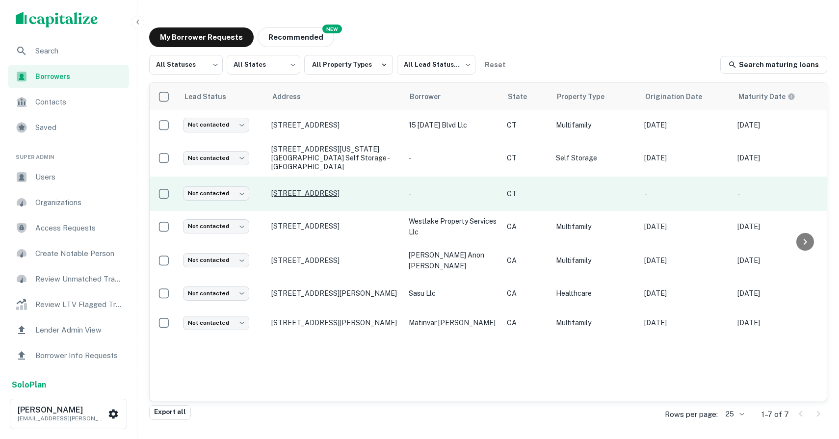
click at [302, 189] on p "314 Cove Rd, Stamford, CT, 06902" at bounding box center [335, 193] width 128 height 9
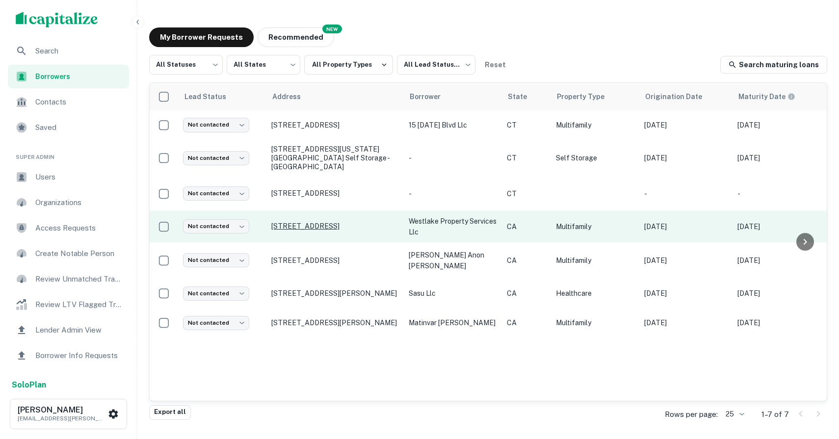
click at [298, 226] on p "[STREET_ADDRESS]" at bounding box center [335, 226] width 128 height 9
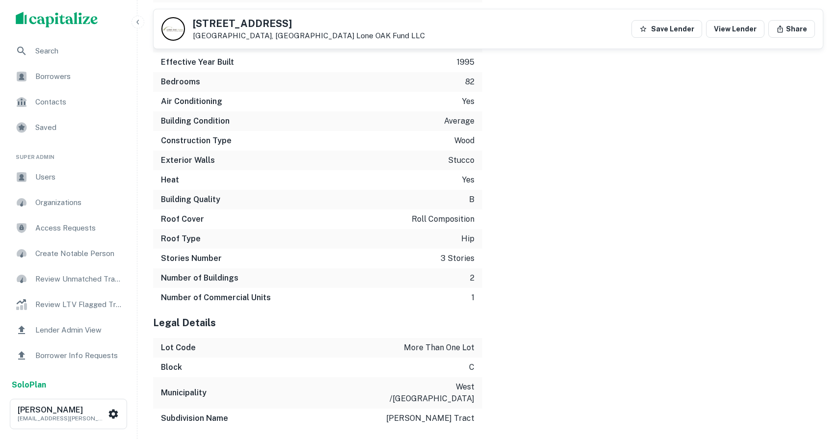
scroll to position [1563, 0]
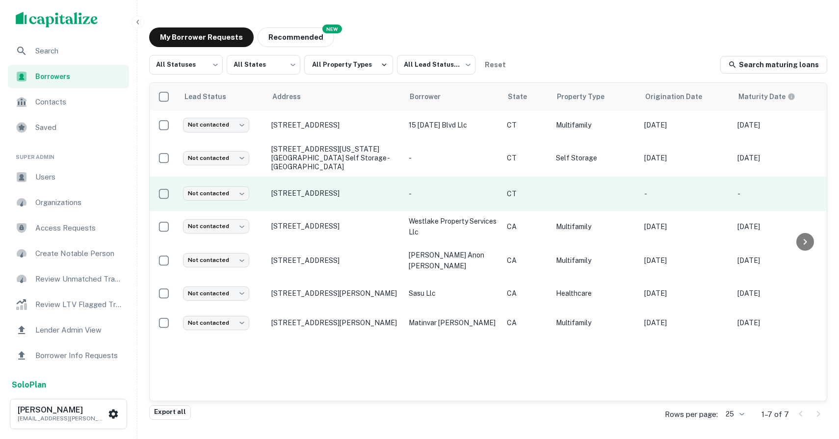
click at [328, 192] on td "[STREET_ADDRESS]" at bounding box center [334, 194] width 137 height 34
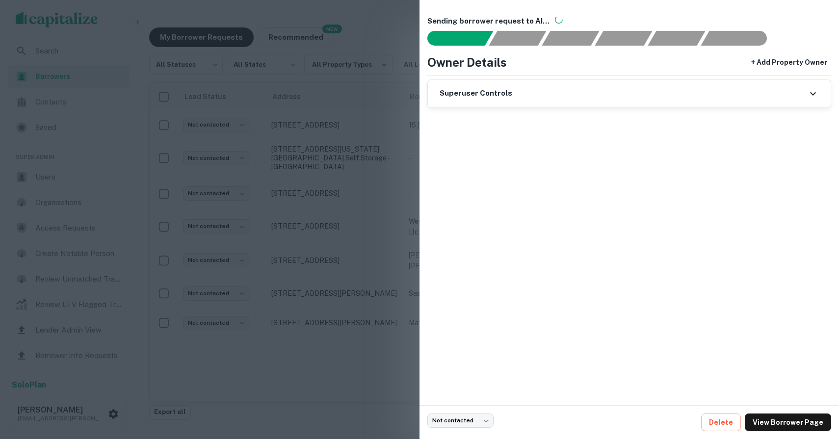
click at [320, 159] on div at bounding box center [419, 219] width 839 height 439
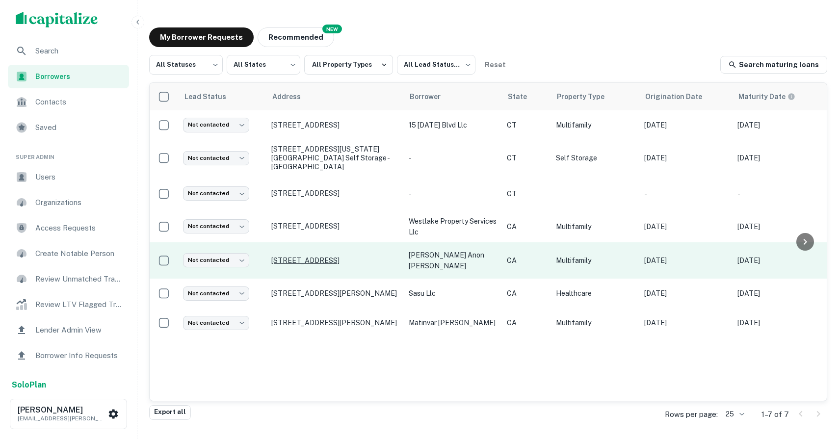
click at [336, 256] on p "[STREET_ADDRESS]" at bounding box center [335, 260] width 128 height 9
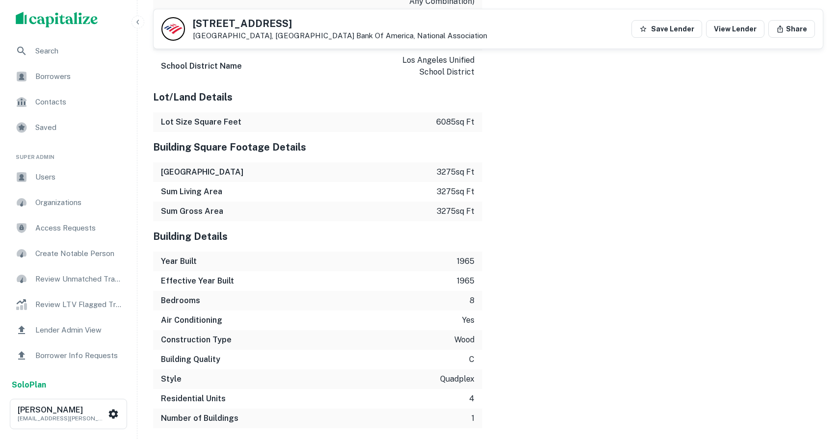
scroll to position [1856, 0]
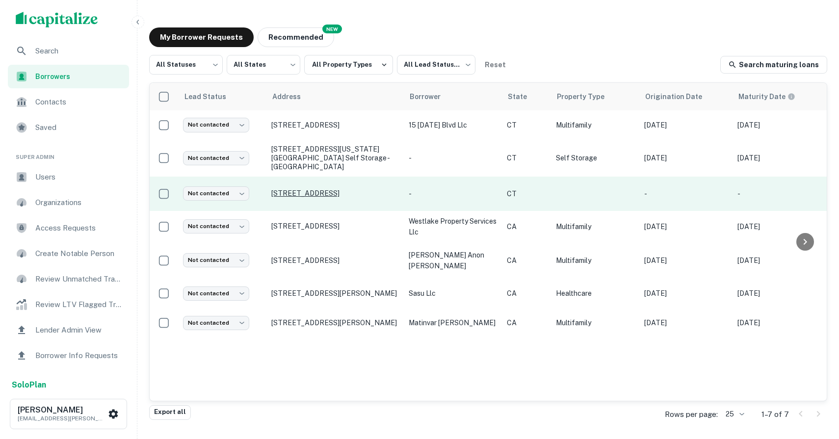
click at [301, 189] on p "[STREET_ADDRESS]" at bounding box center [335, 193] width 128 height 9
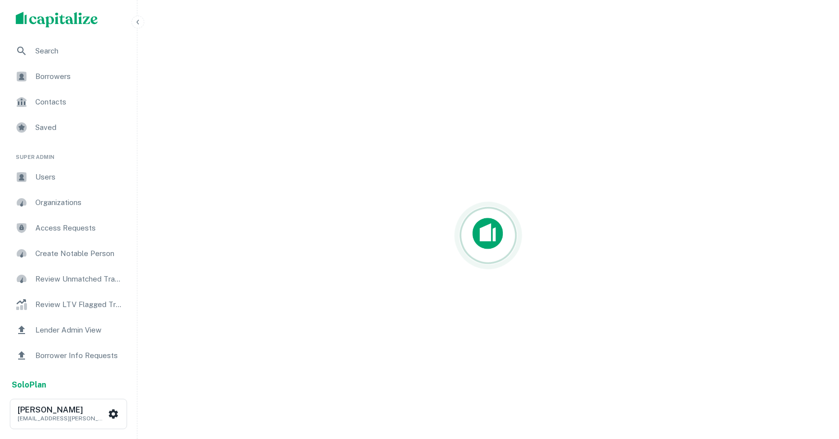
scroll to position [24, 0]
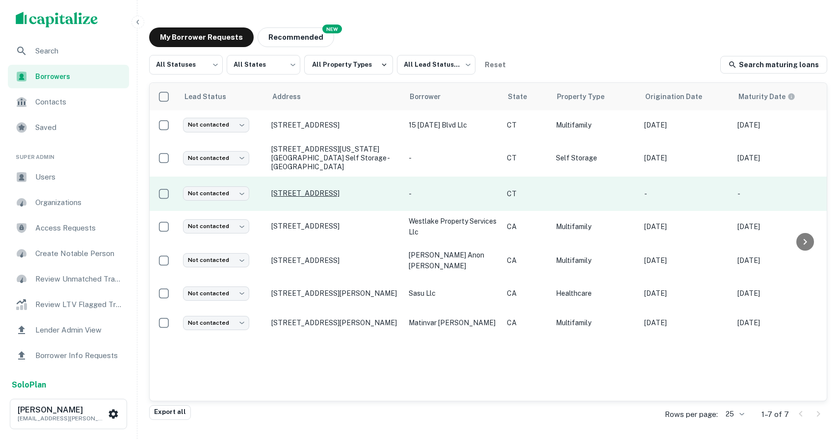
click at [319, 189] on p "[STREET_ADDRESS]" at bounding box center [335, 193] width 128 height 9
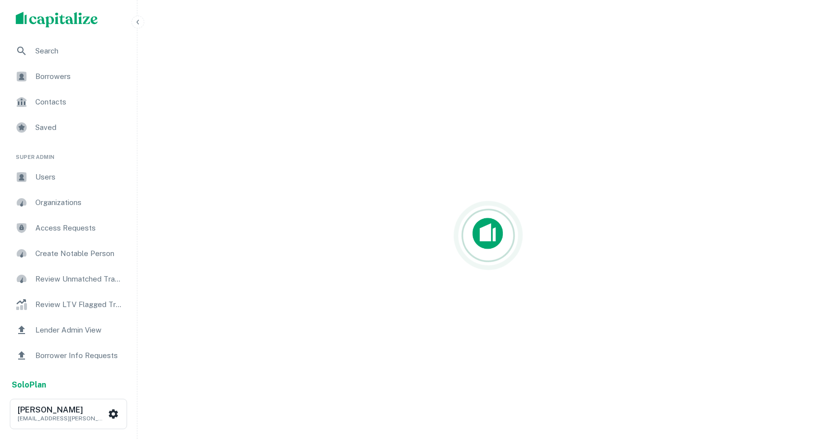
click at [35, 18] on img "scrollable content" at bounding box center [57, 20] width 82 height 16
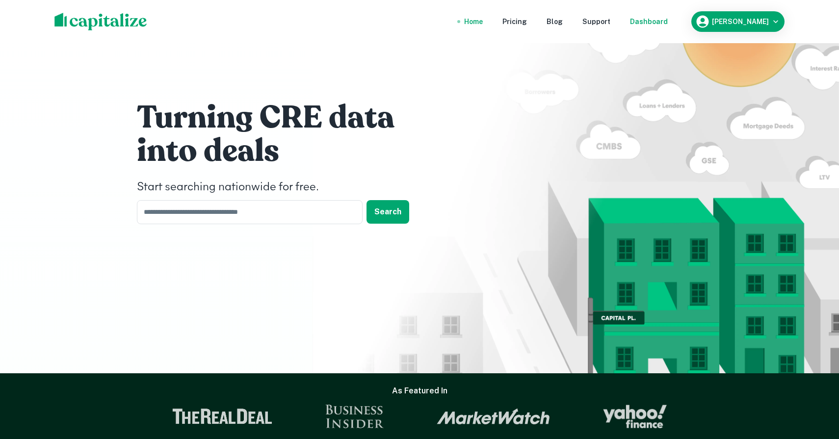
click at [668, 18] on div "Dashboard" at bounding box center [649, 21] width 38 height 11
